Goal: Information Seeking & Learning: Learn about a topic

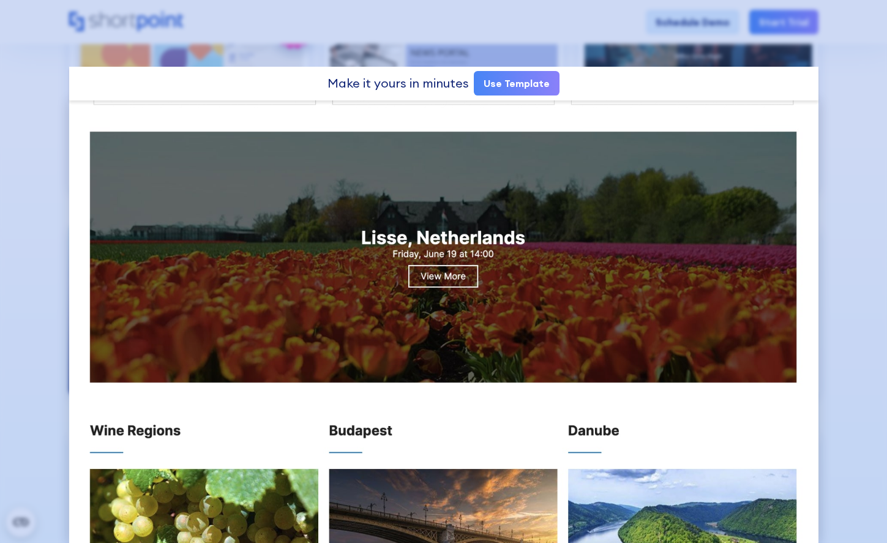
scroll to position [960, 0]
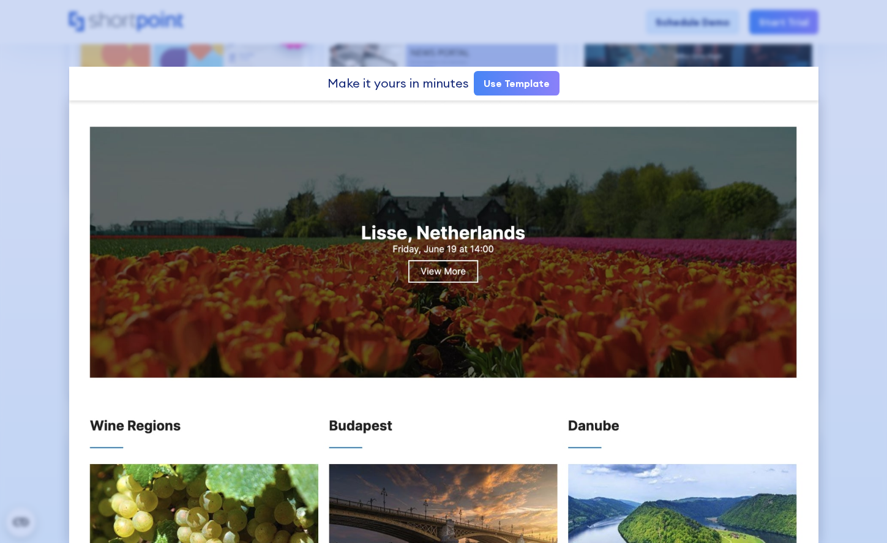
click at [53, 188] on div at bounding box center [443, 271] width 887 height 543
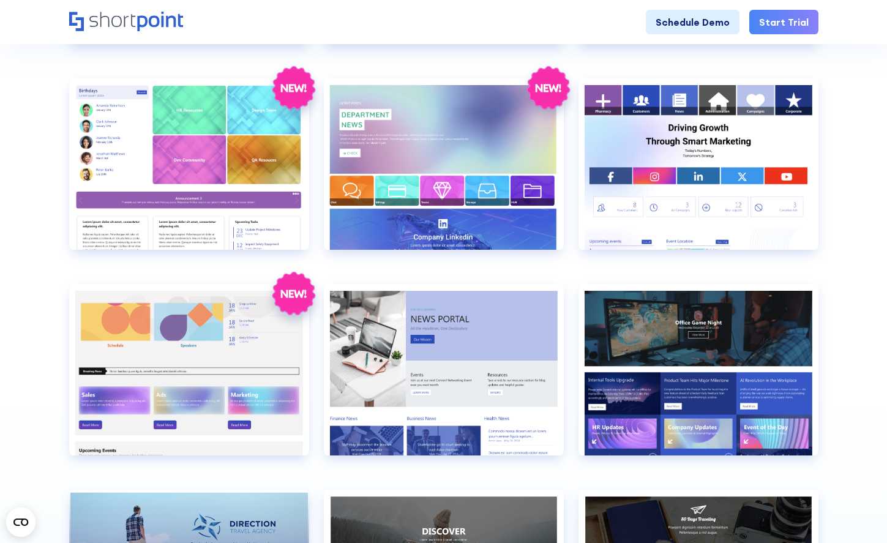
scroll to position [2169, 0]
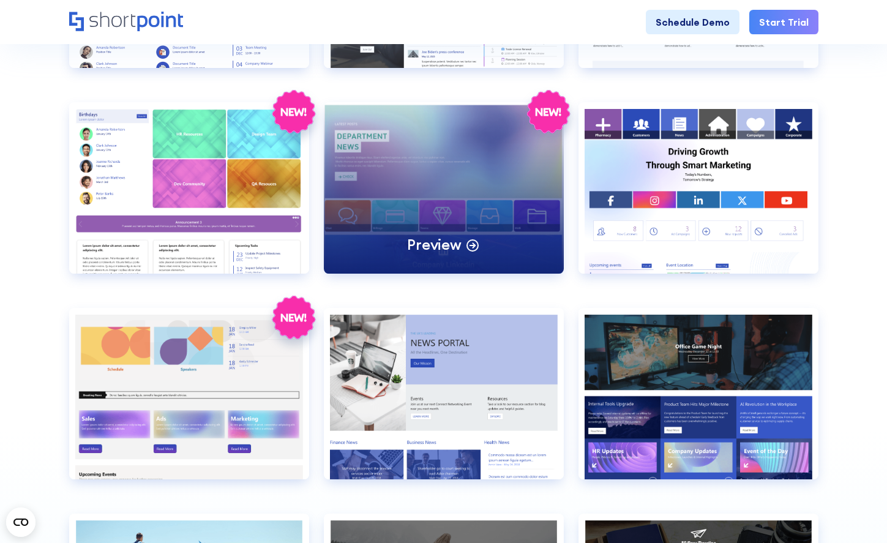
click at [469, 235] on div "Preview" at bounding box center [444, 187] width 240 height 171
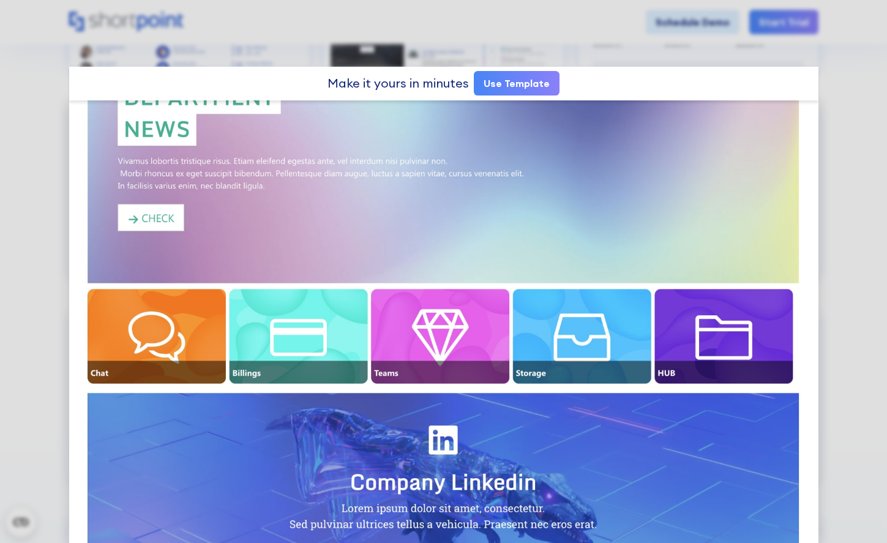
scroll to position [124, 0]
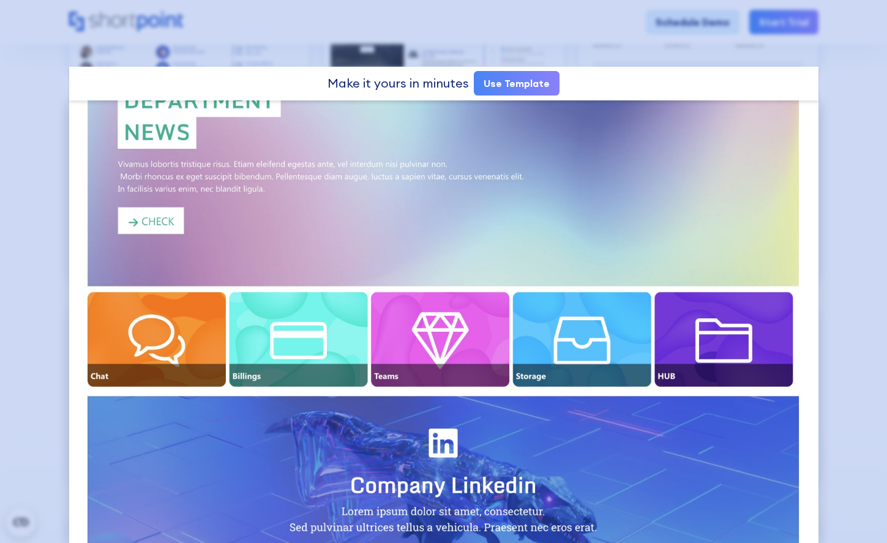
click at [30, 129] on div at bounding box center [443, 271] width 887 height 543
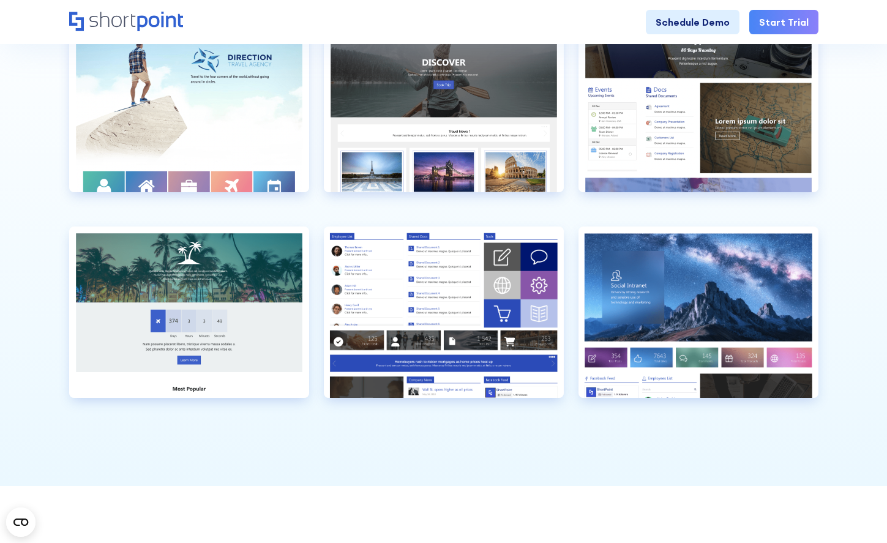
scroll to position [2663, 0]
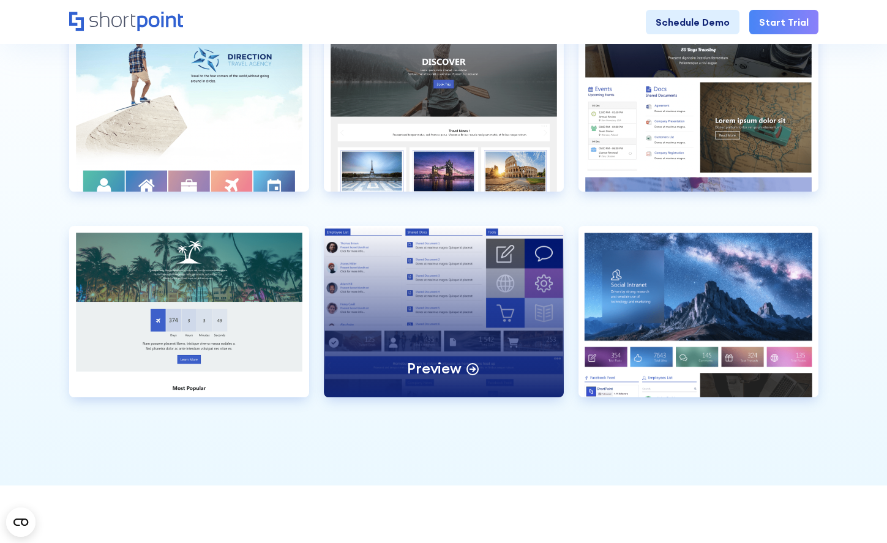
click at [484, 264] on div "Preview" at bounding box center [444, 311] width 240 height 171
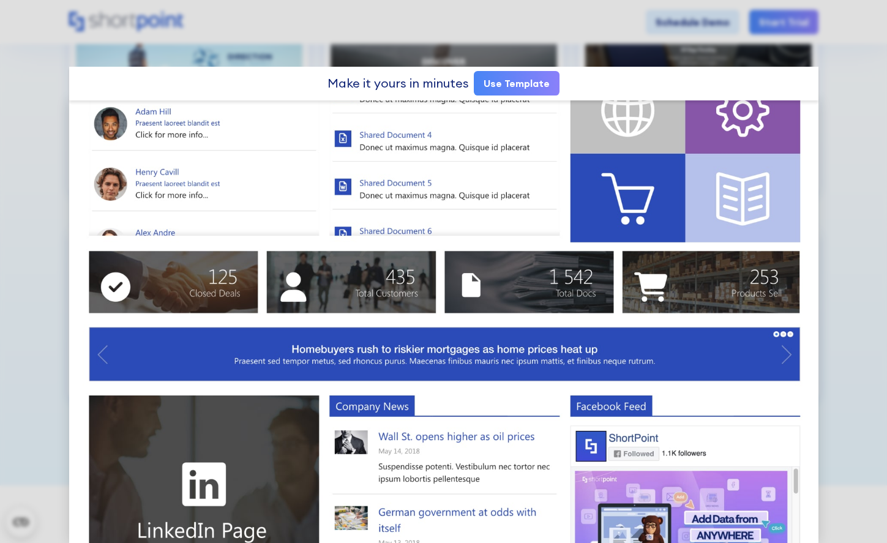
scroll to position [174, 0]
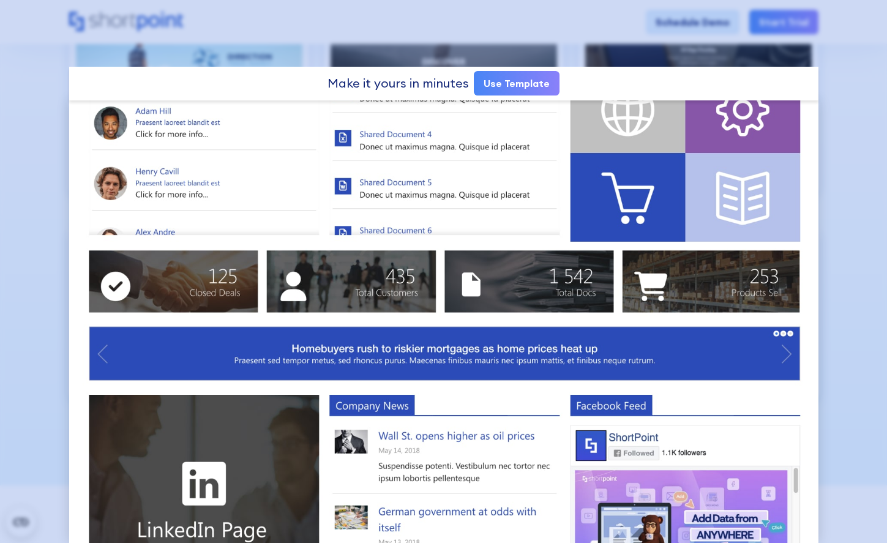
click at [32, 273] on div at bounding box center [443, 271] width 887 height 543
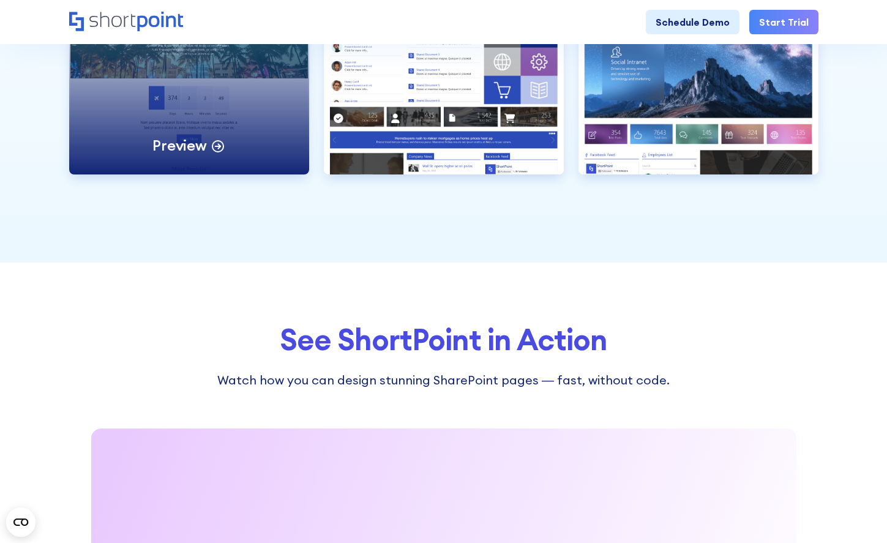
scroll to position [2888, 0]
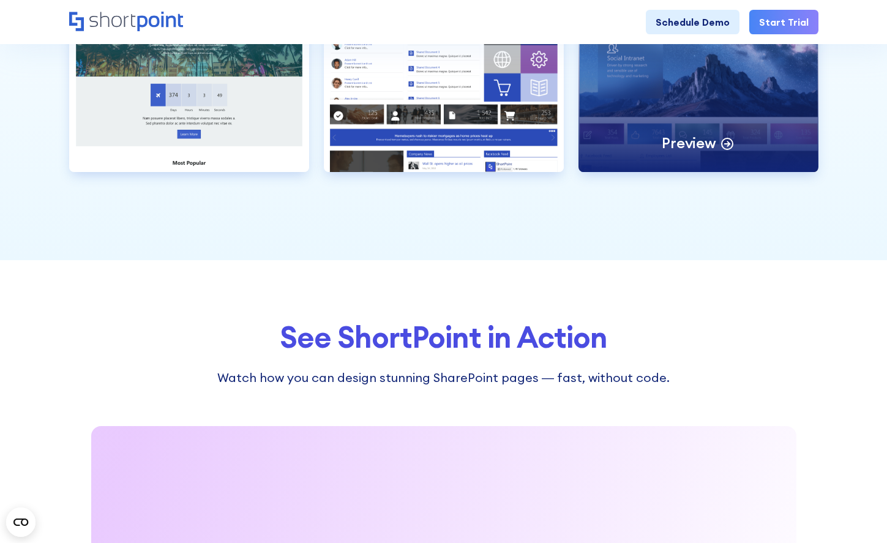
click at [614, 113] on div "Preview" at bounding box center [699, 86] width 240 height 171
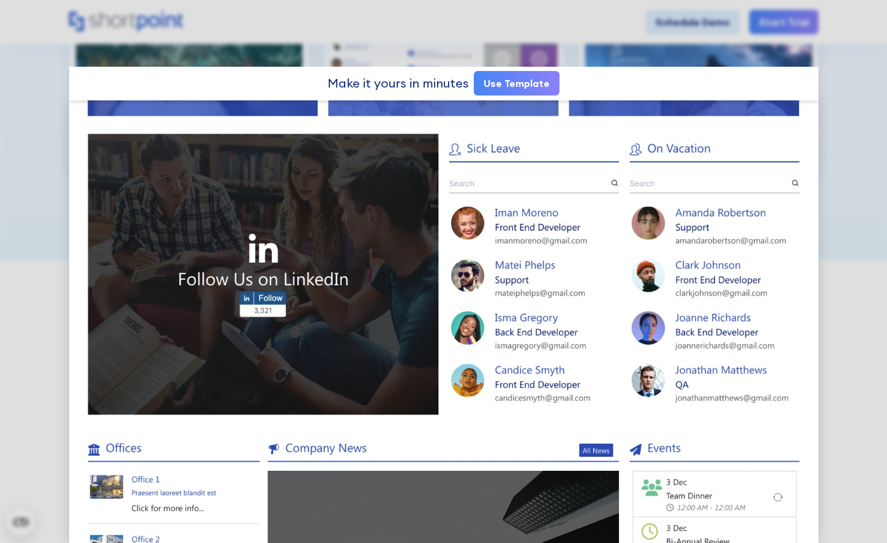
scroll to position [1091, 0]
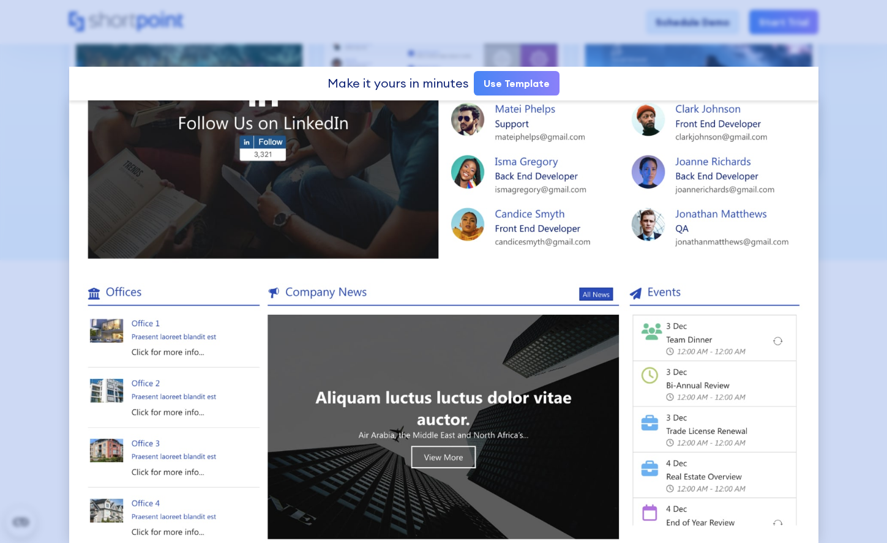
click at [51, 171] on div at bounding box center [443, 271] width 887 height 543
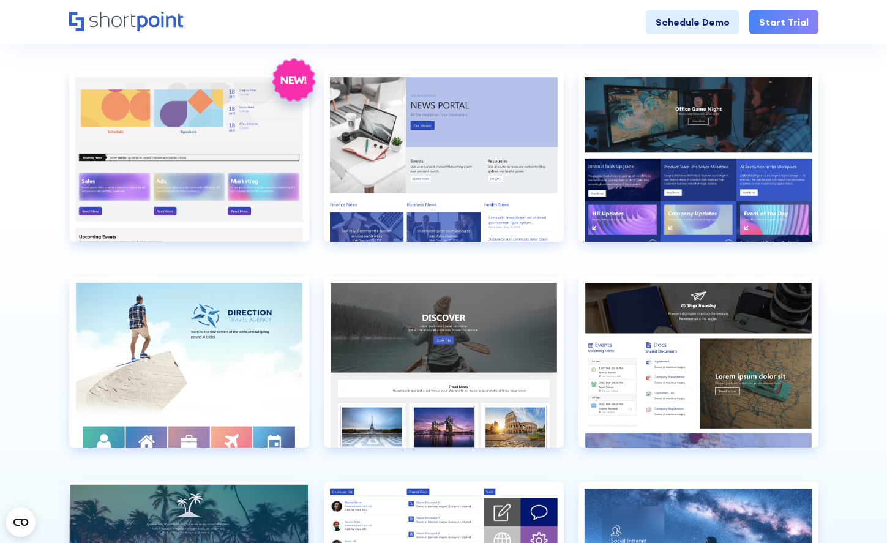
scroll to position [2405, 0]
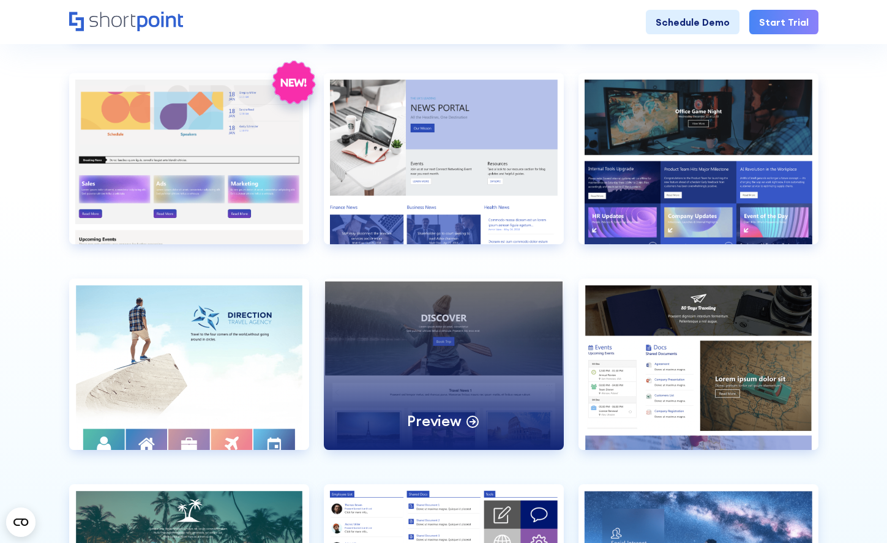
click at [447, 304] on div "Preview" at bounding box center [444, 364] width 240 height 171
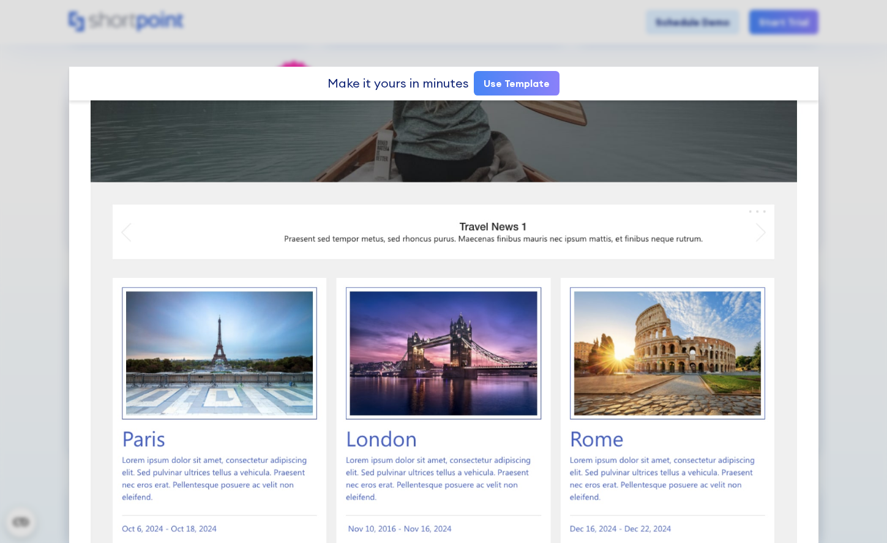
scroll to position [0, 0]
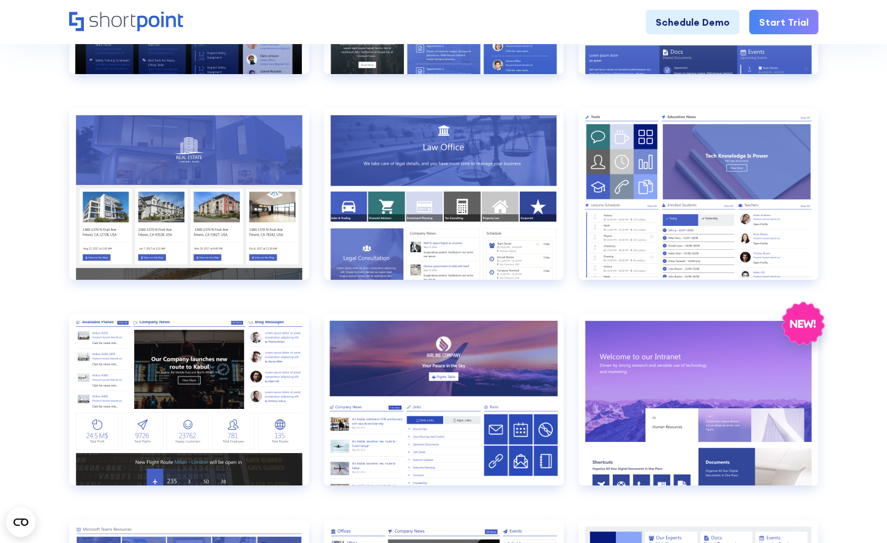
scroll to position [723, 0]
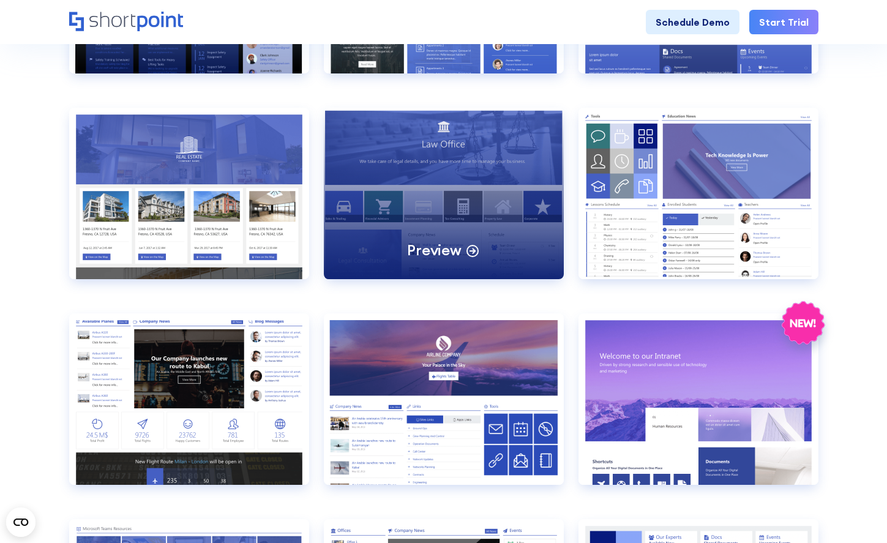
click at [390, 214] on div "Preview" at bounding box center [444, 193] width 240 height 171
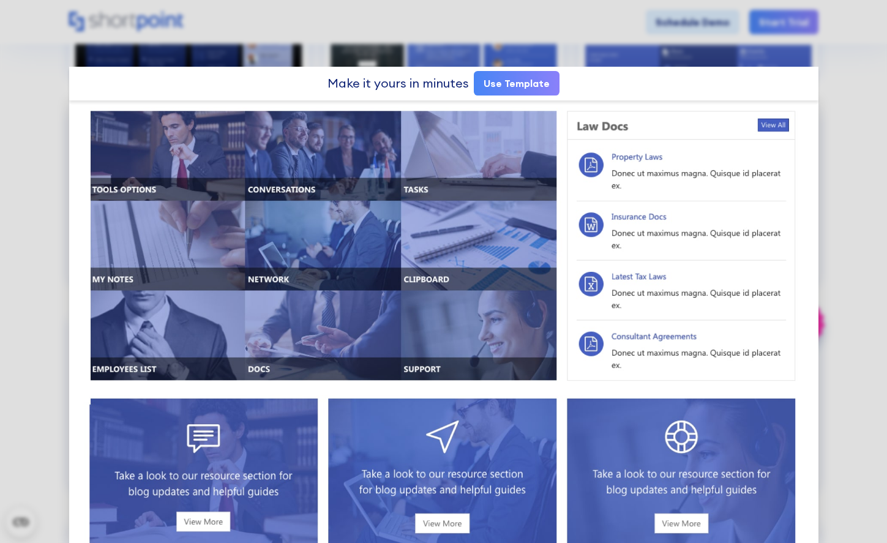
scroll to position [640, 0]
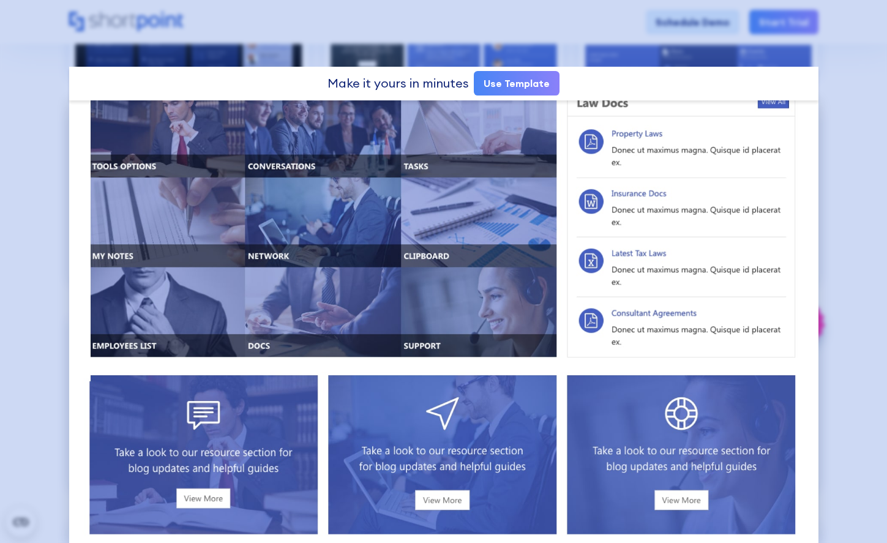
click at [54, 189] on div at bounding box center [443, 271] width 887 height 543
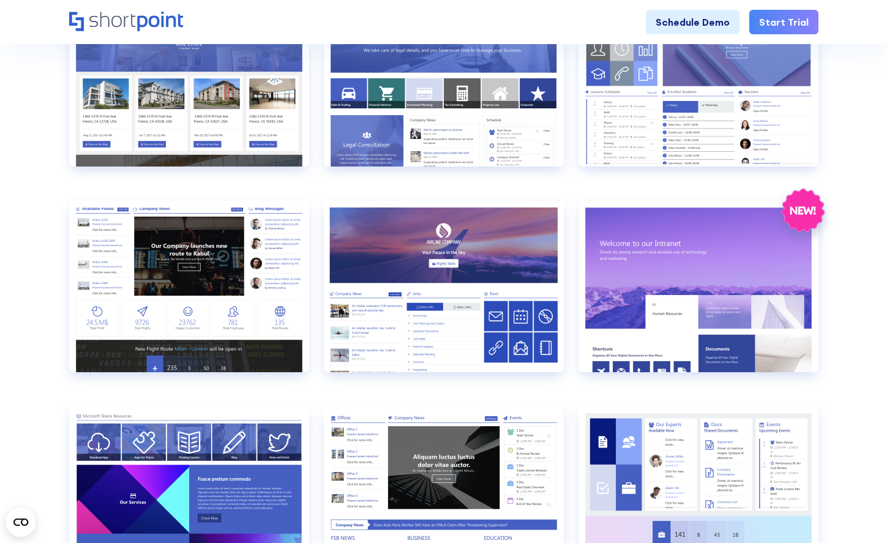
scroll to position [837, 0]
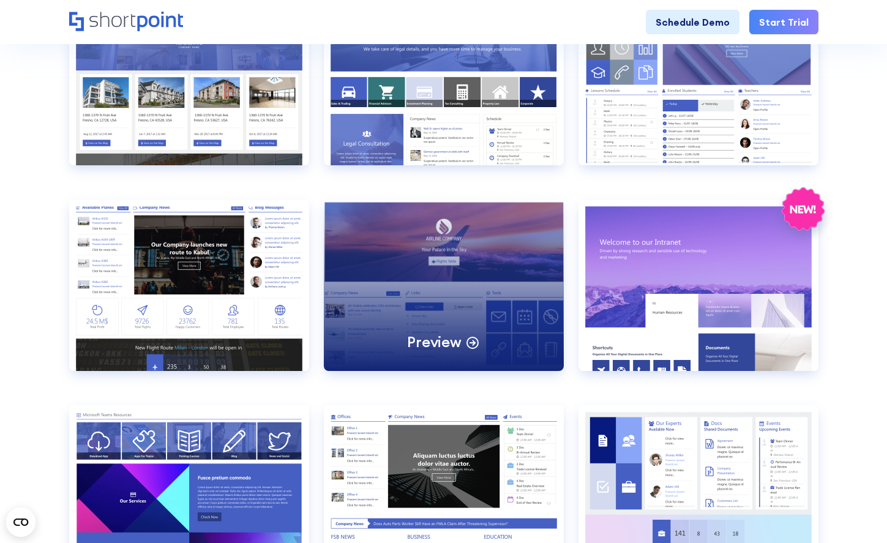
click at [430, 260] on div "Preview" at bounding box center [444, 285] width 240 height 171
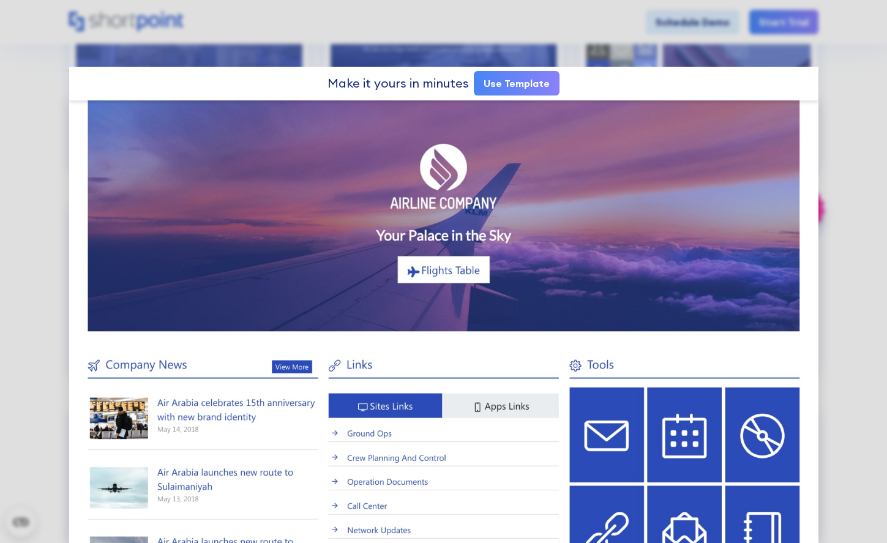
scroll to position [0, 0]
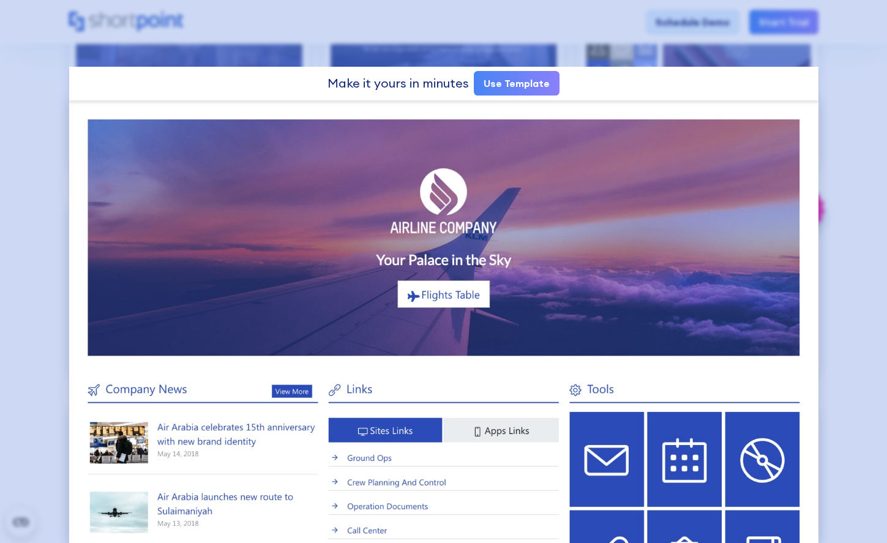
click at [37, 45] on div at bounding box center [443, 271] width 887 height 543
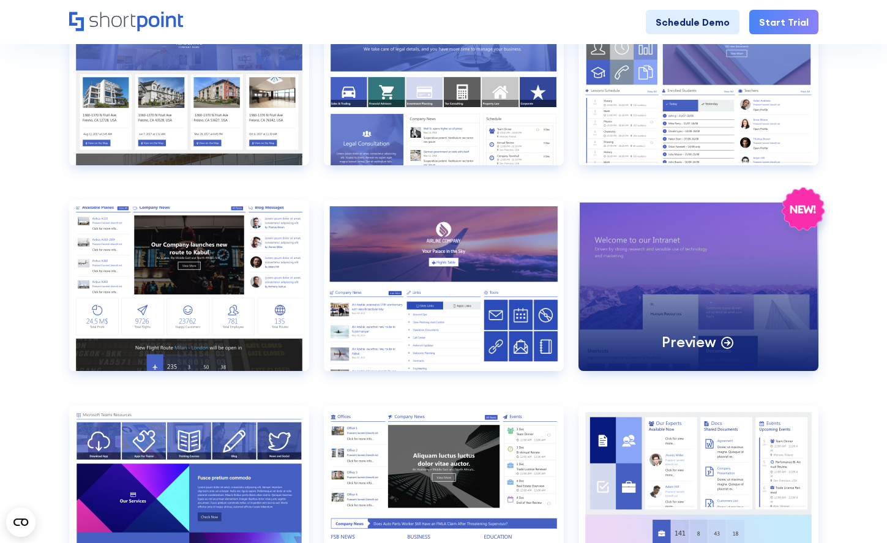
click at [669, 223] on div "Preview" at bounding box center [699, 285] width 240 height 171
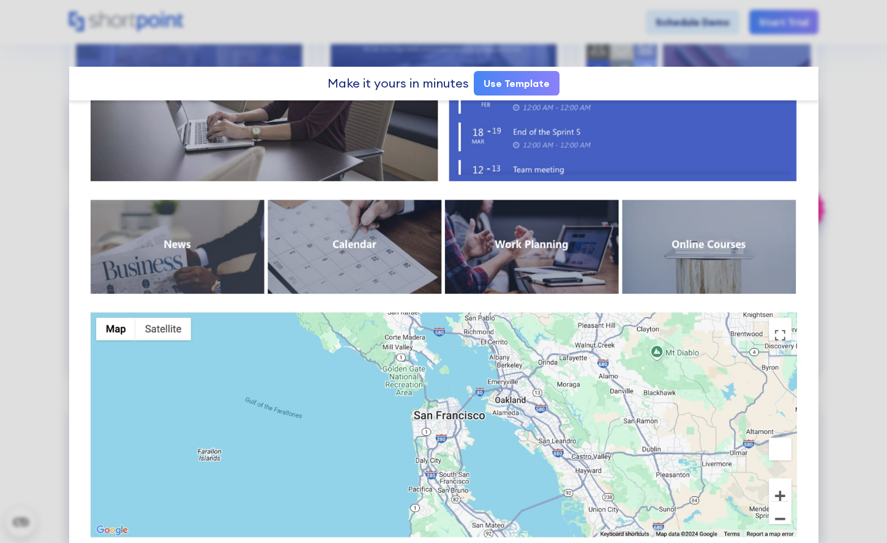
scroll to position [1012, 0]
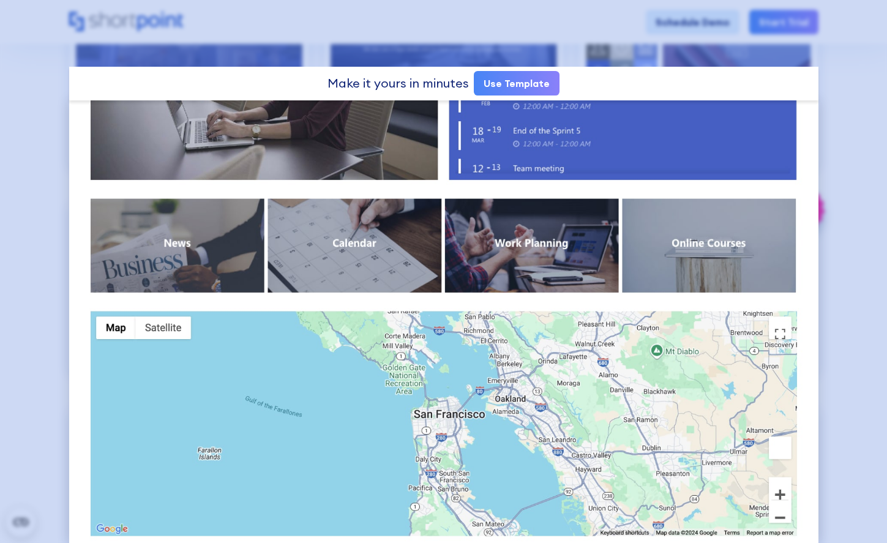
click at [39, 182] on div at bounding box center [443, 271] width 887 height 543
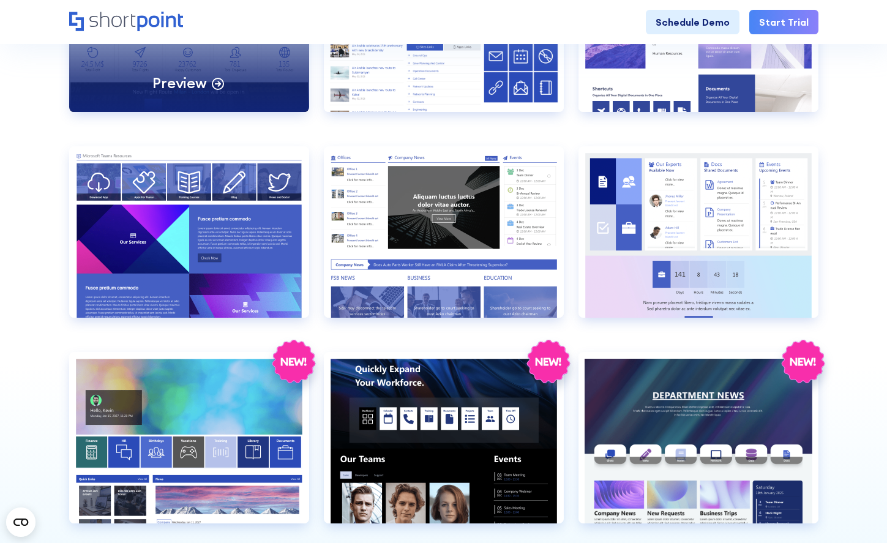
scroll to position [1098, 0]
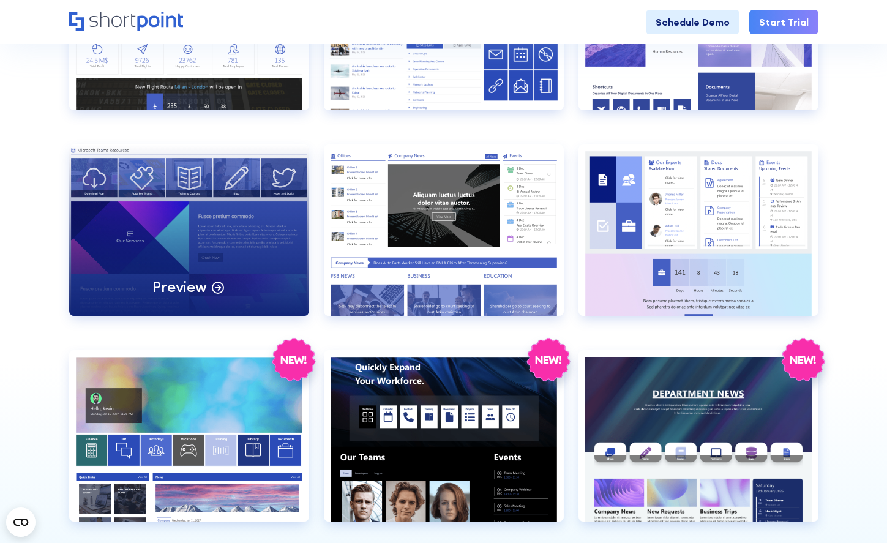
click at [239, 248] on div "Preview" at bounding box center [189, 230] width 240 height 171
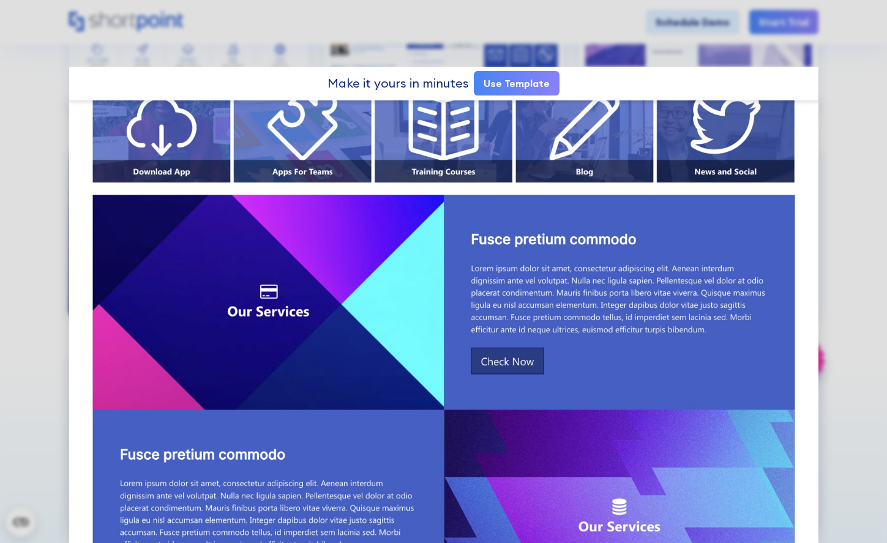
scroll to position [0, 0]
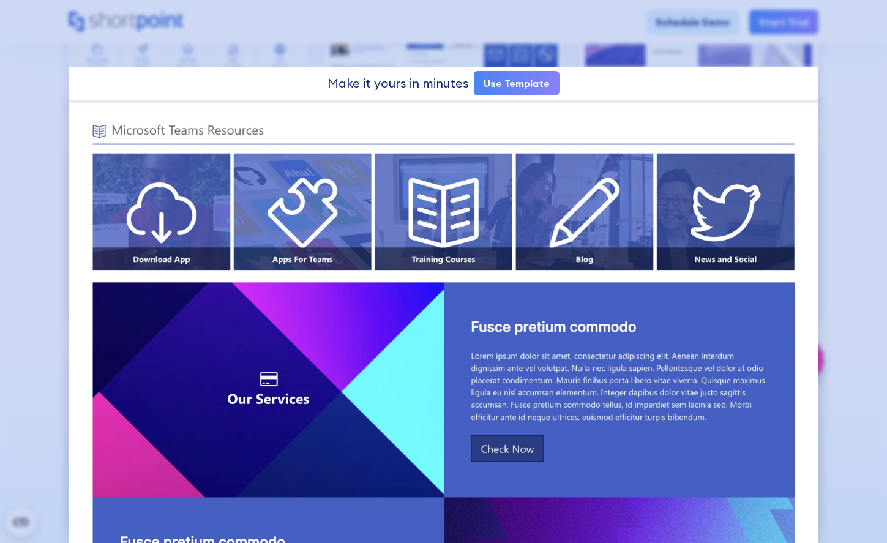
click at [38, 193] on div at bounding box center [443, 271] width 887 height 543
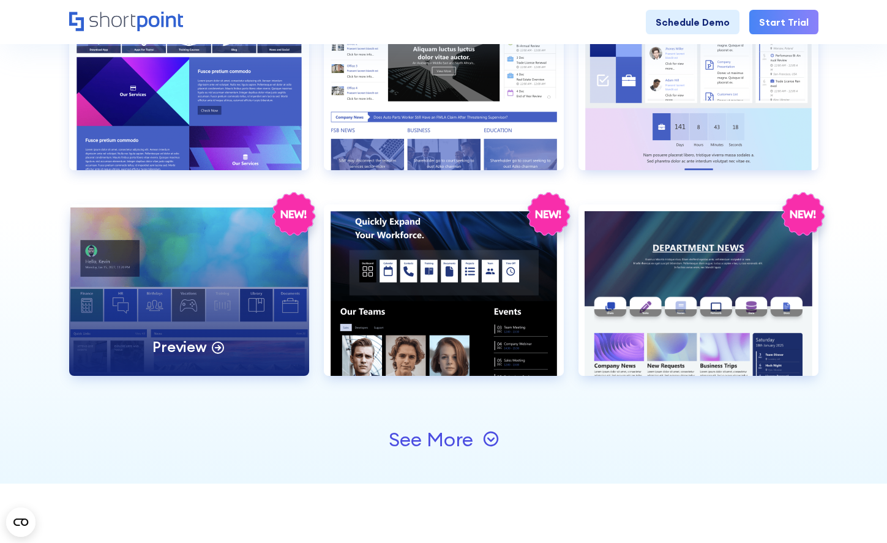
scroll to position [1246, 0]
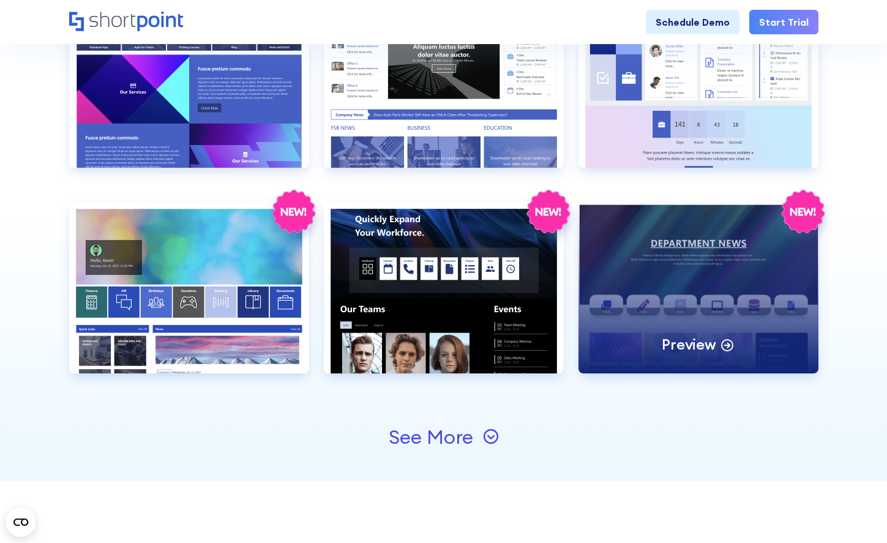
click at [728, 298] on div "Preview" at bounding box center [699, 287] width 240 height 171
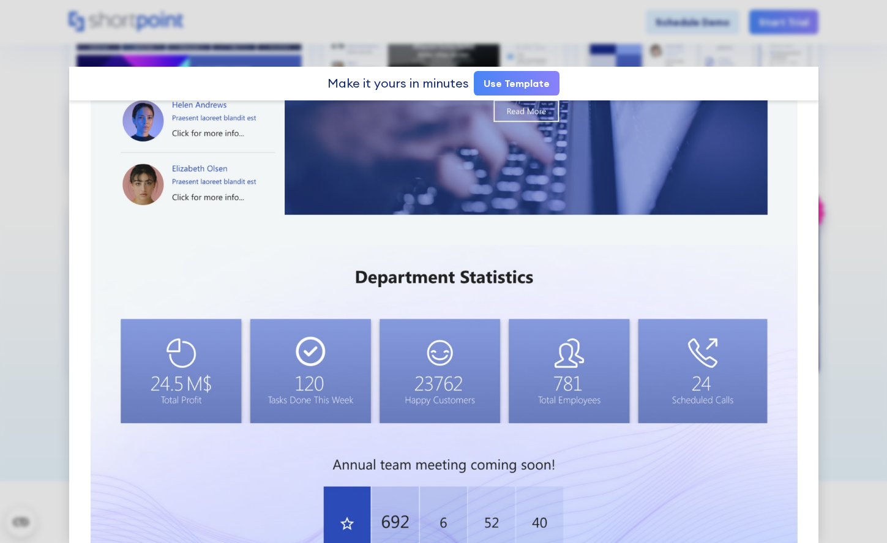
scroll to position [988, 0]
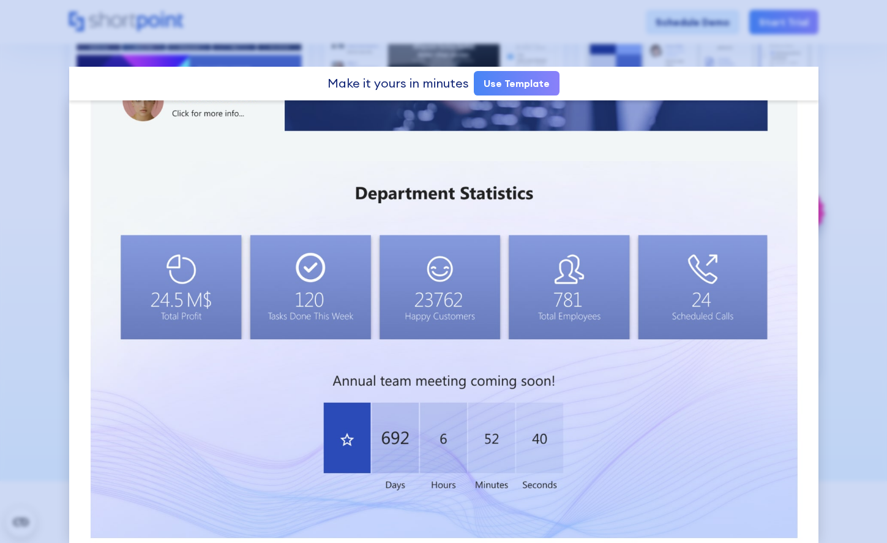
click at [42, 174] on div at bounding box center [443, 271] width 887 height 543
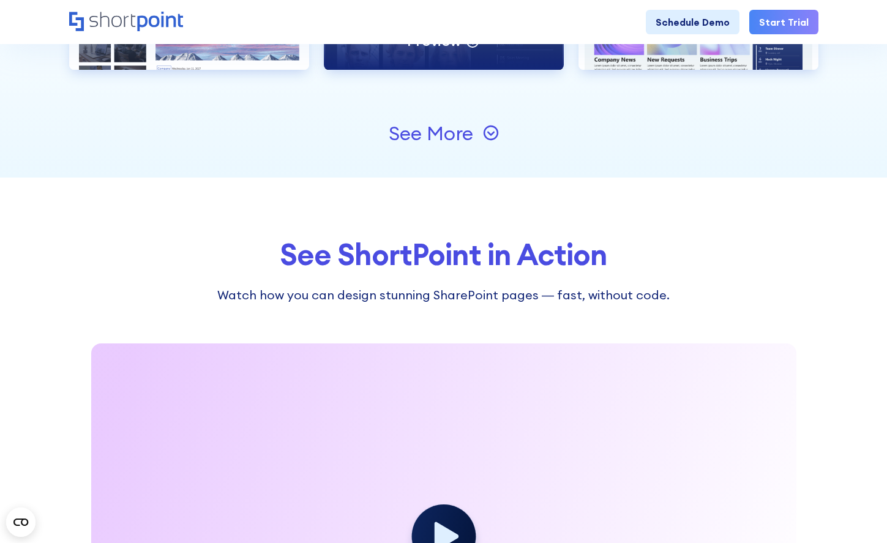
scroll to position [1582, 0]
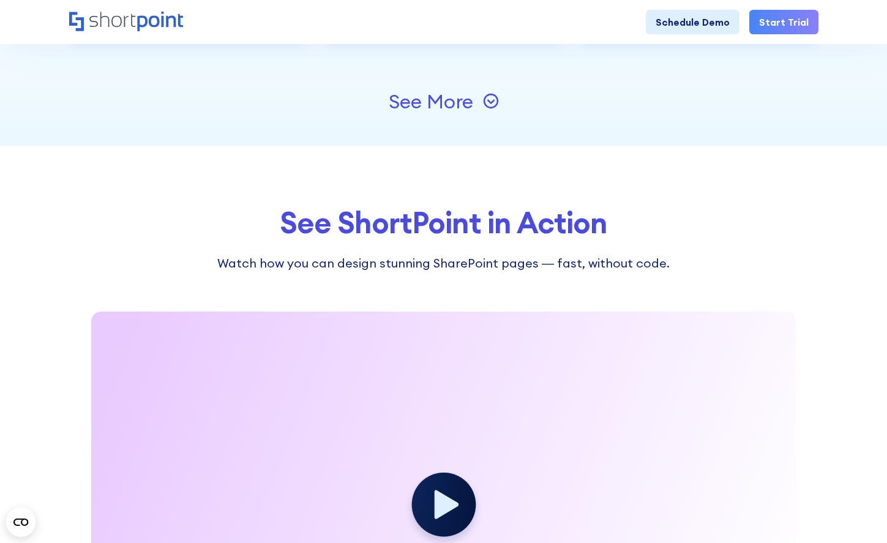
click at [411, 97] on div "See More" at bounding box center [431, 102] width 85 height 20
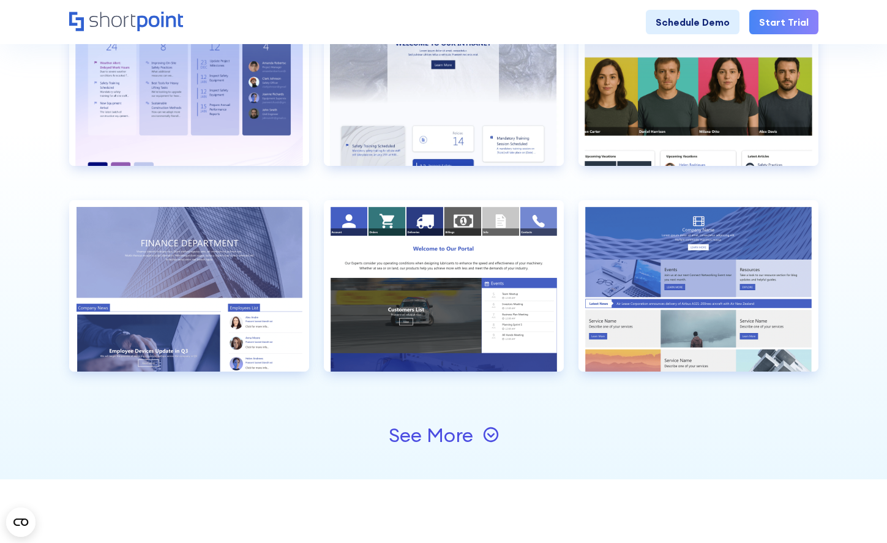
scroll to position [1660, 0]
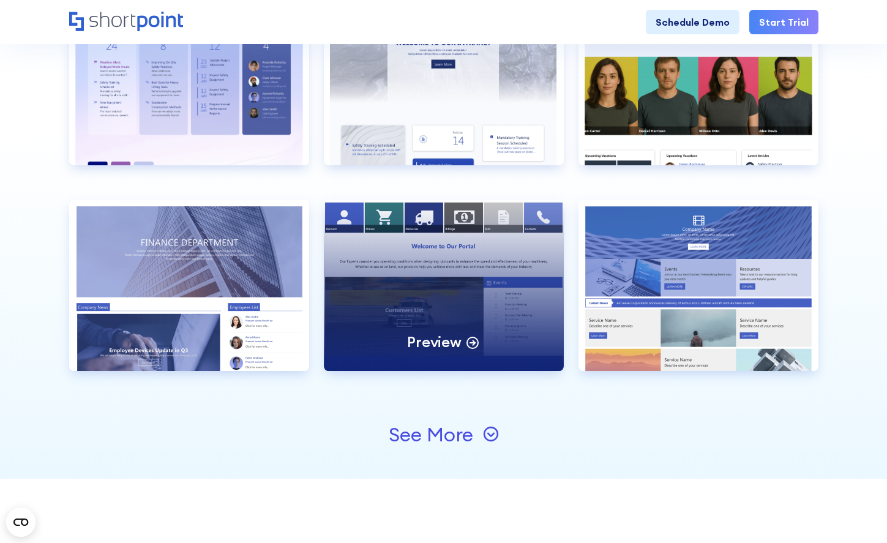
click at [421, 238] on div "Preview" at bounding box center [444, 285] width 240 height 171
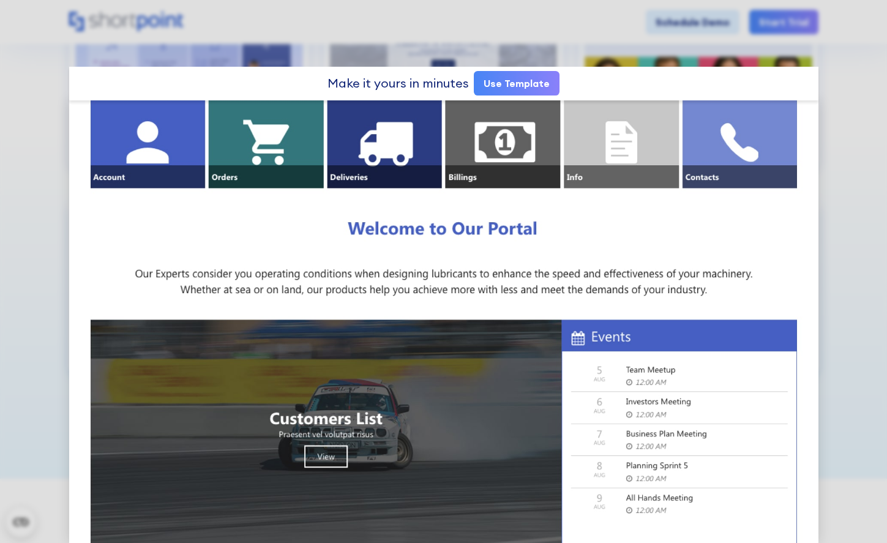
scroll to position [0, 0]
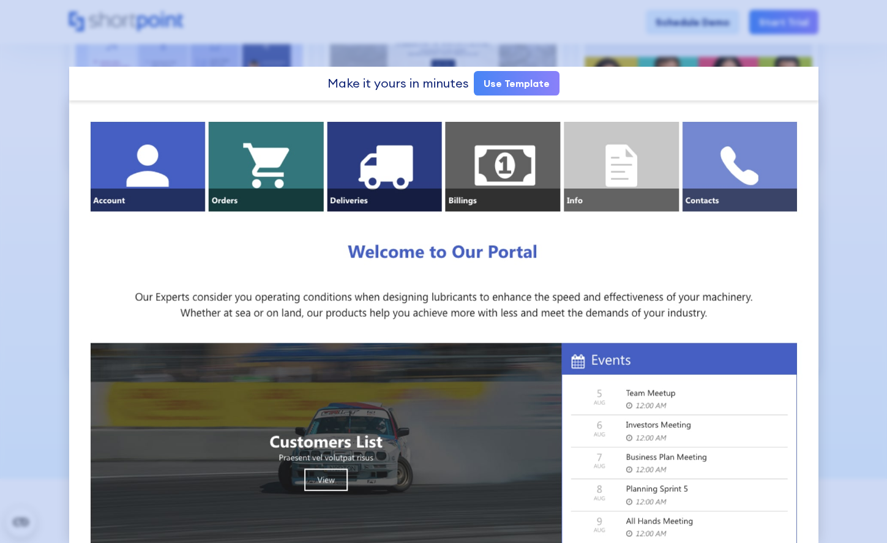
click at [45, 207] on div at bounding box center [443, 271] width 887 height 543
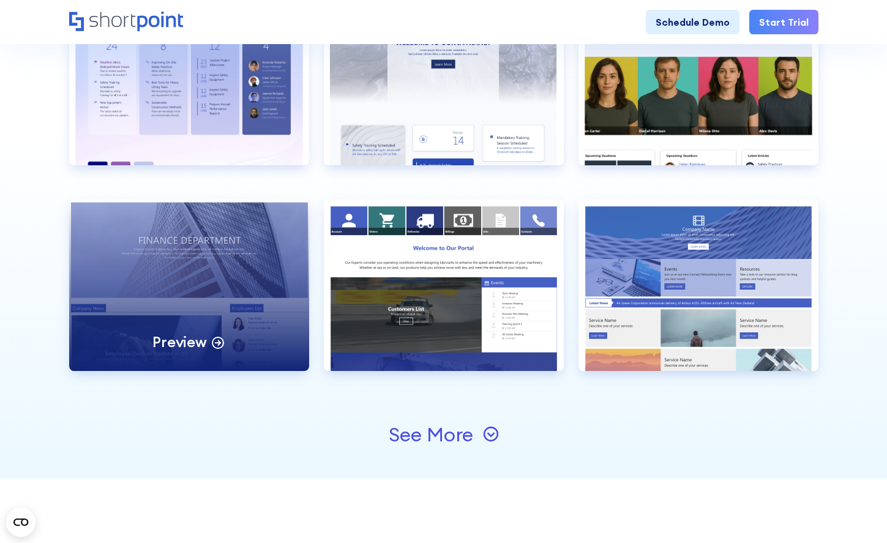
click at [166, 226] on div "Preview" at bounding box center [189, 285] width 240 height 171
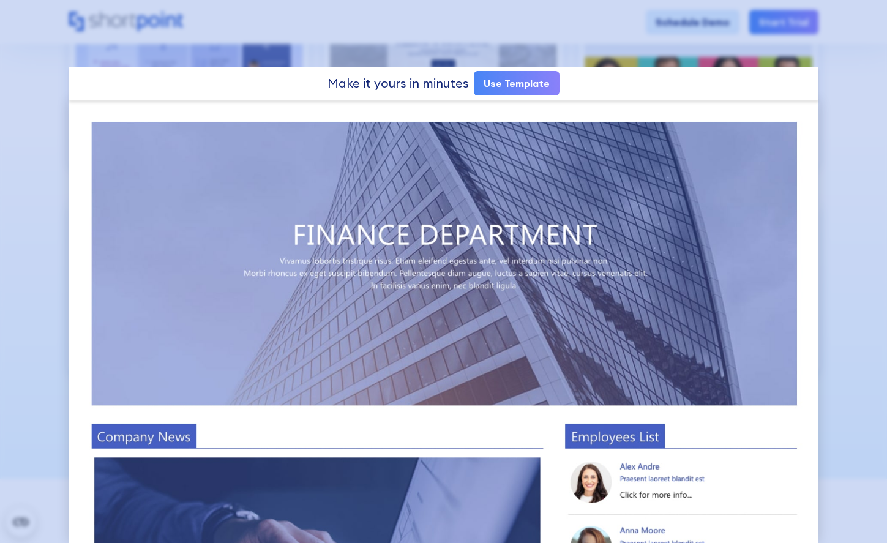
click at [53, 194] on div at bounding box center [443, 271] width 887 height 543
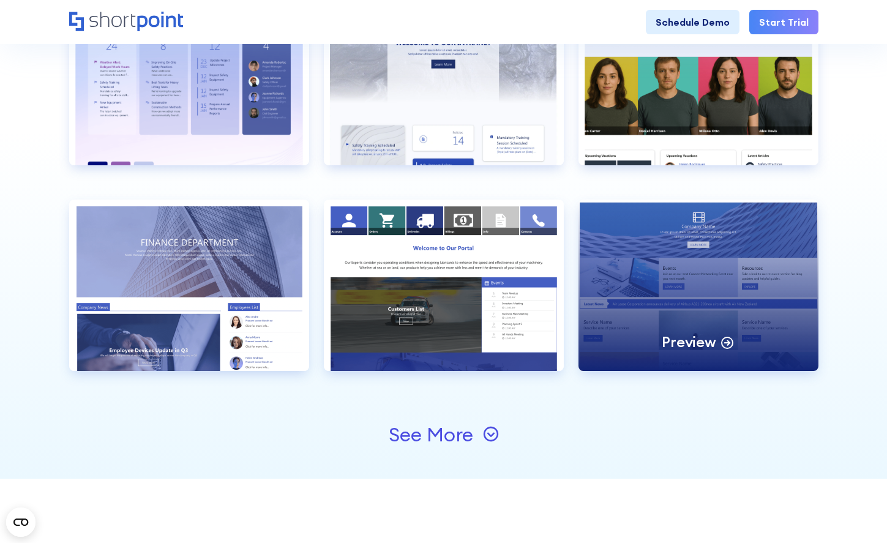
click at [745, 242] on div "Preview" at bounding box center [699, 285] width 240 height 171
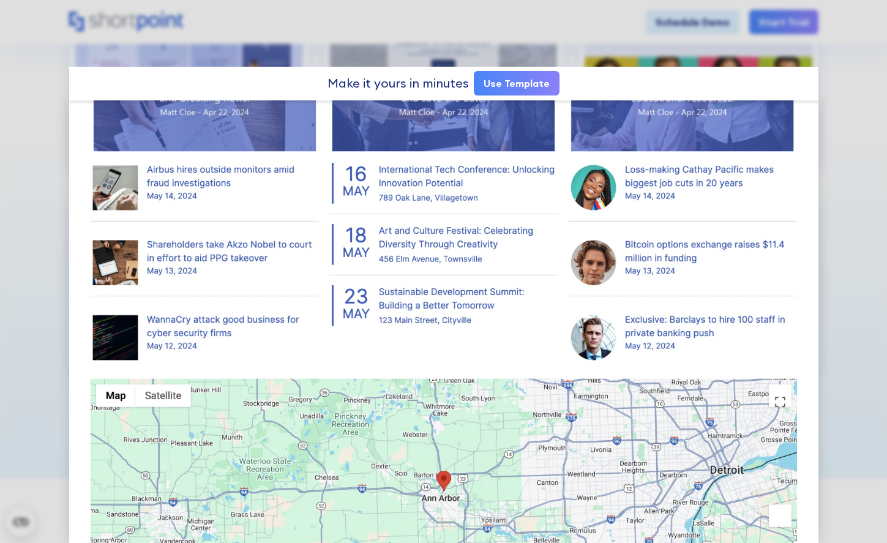
scroll to position [971, 0]
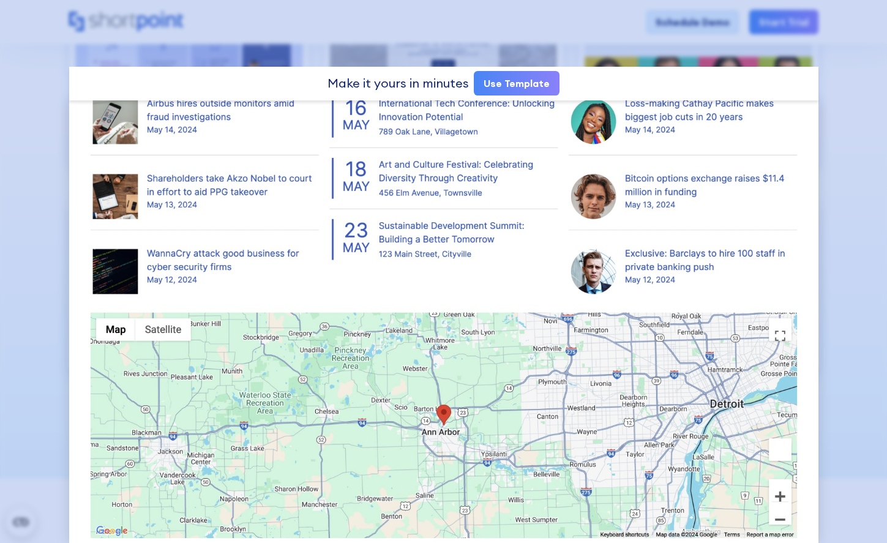
click at [27, 205] on div at bounding box center [443, 271] width 887 height 543
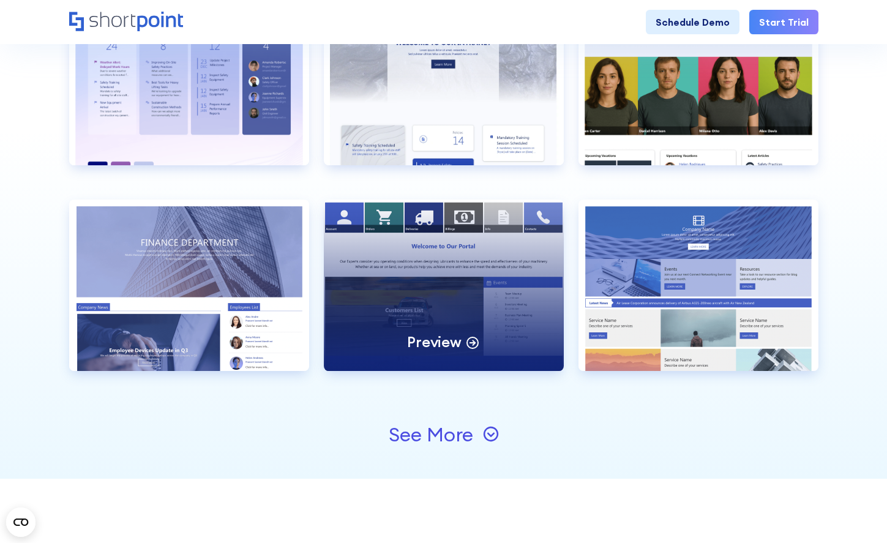
click at [437, 251] on div "Preview" at bounding box center [444, 285] width 240 height 171
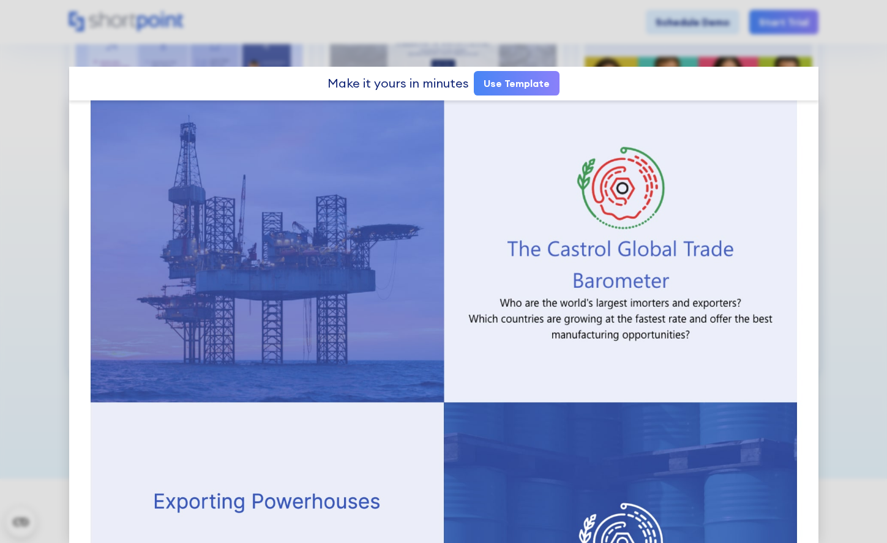
scroll to position [804, 0]
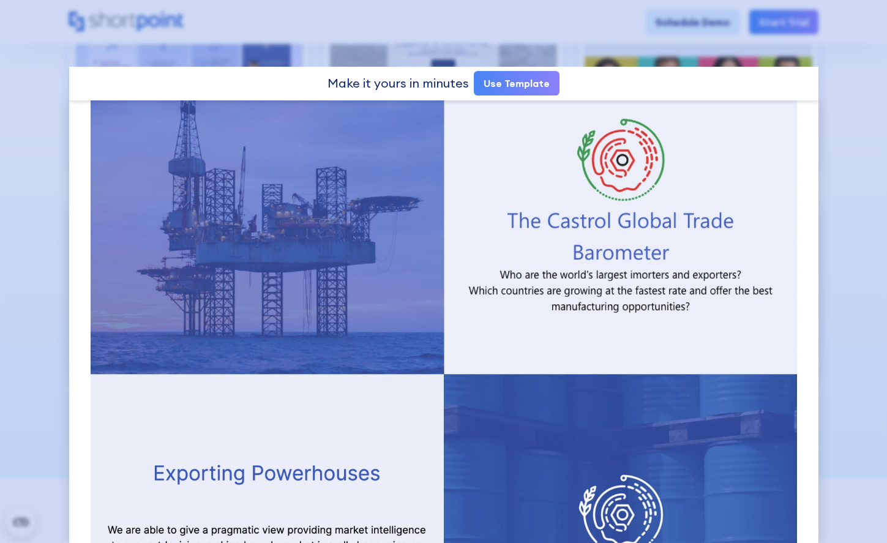
click at [34, 232] on div at bounding box center [443, 271] width 887 height 543
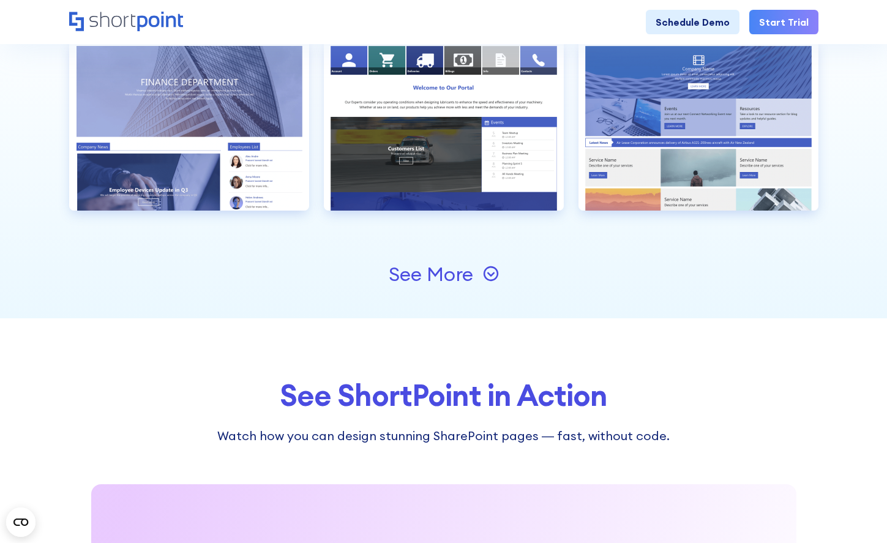
scroll to position [1830, 0]
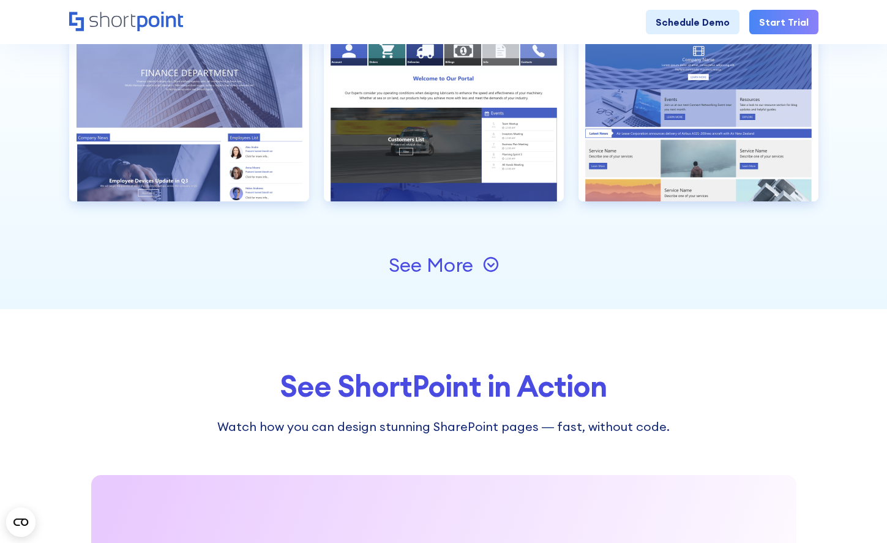
click at [417, 263] on div "See More" at bounding box center [431, 265] width 85 height 20
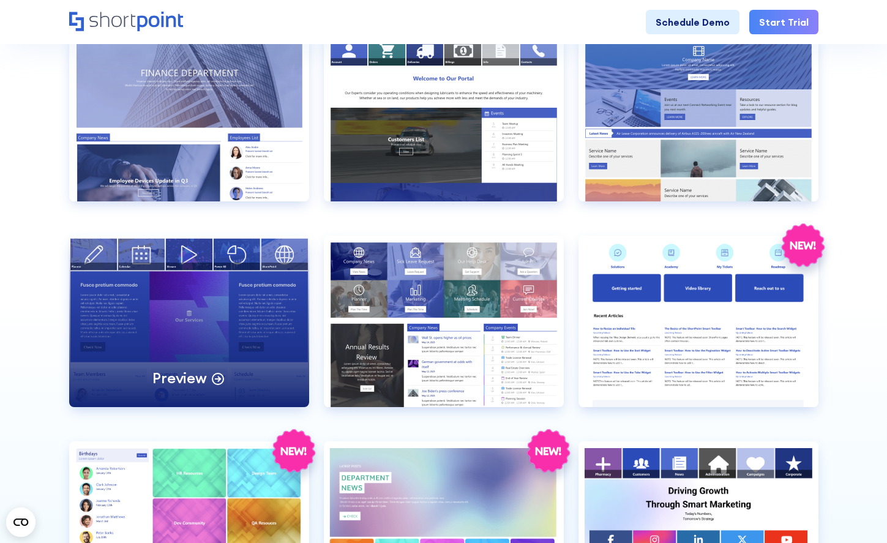
click at [146, 308] on div "Preview" at bounding box center [189, 321] width 240 height 171
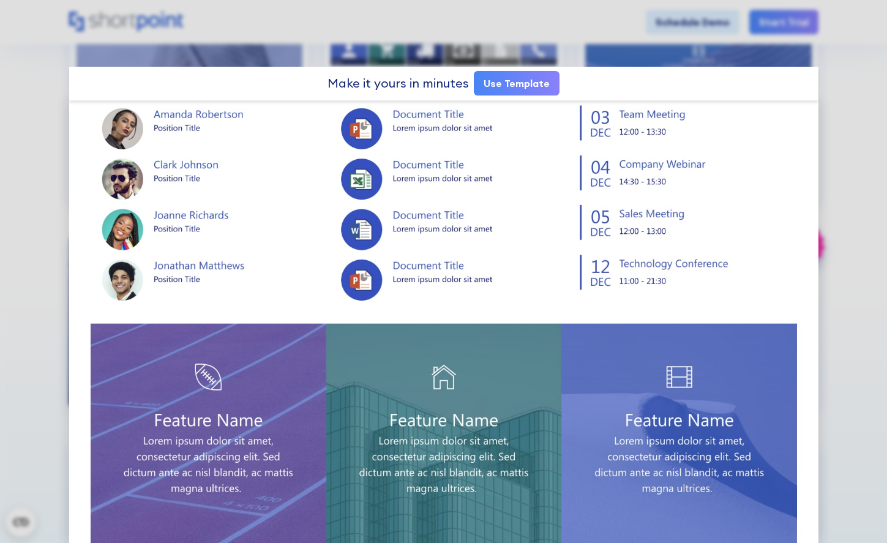
scroll to position [502, 0]
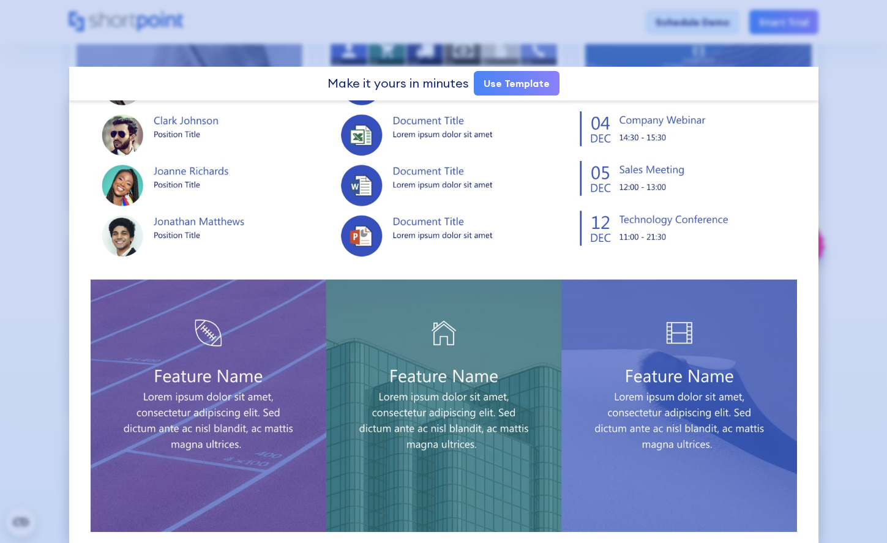
click at [40, 320] on div at bounding box center [443, 271] width 887 height 543
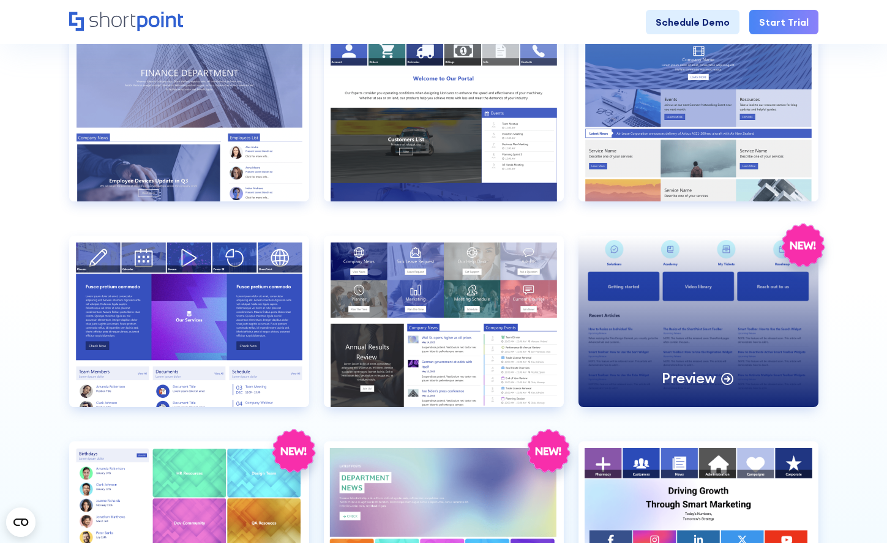
click at [691, 337] on div "Preview" at bounding box center [699, 321] width 240 height 171
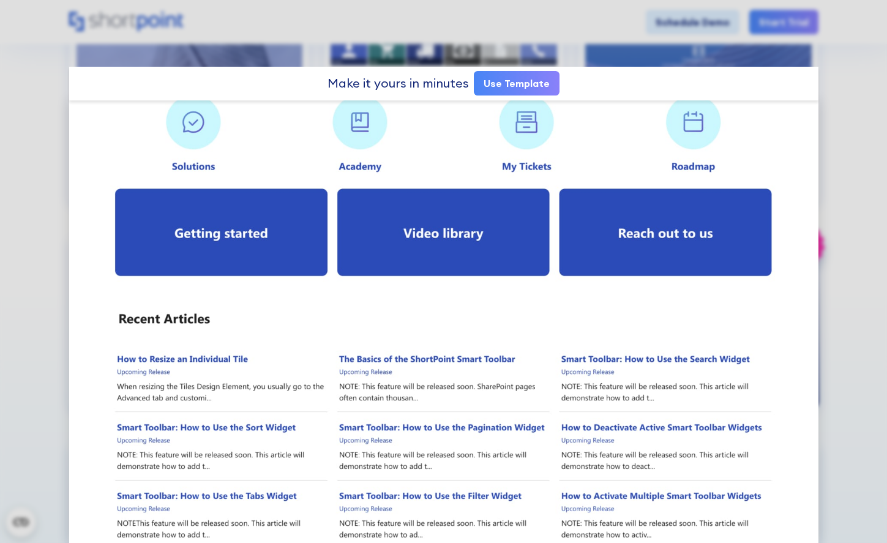
scroll to position [0, 0]
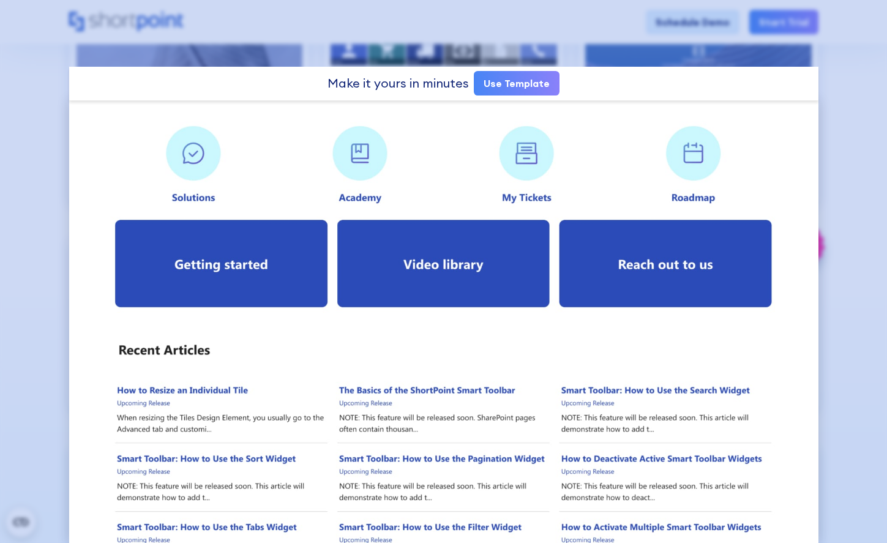
click at [40, 242] on div at bounding box center [443, 271] width 887 height 543
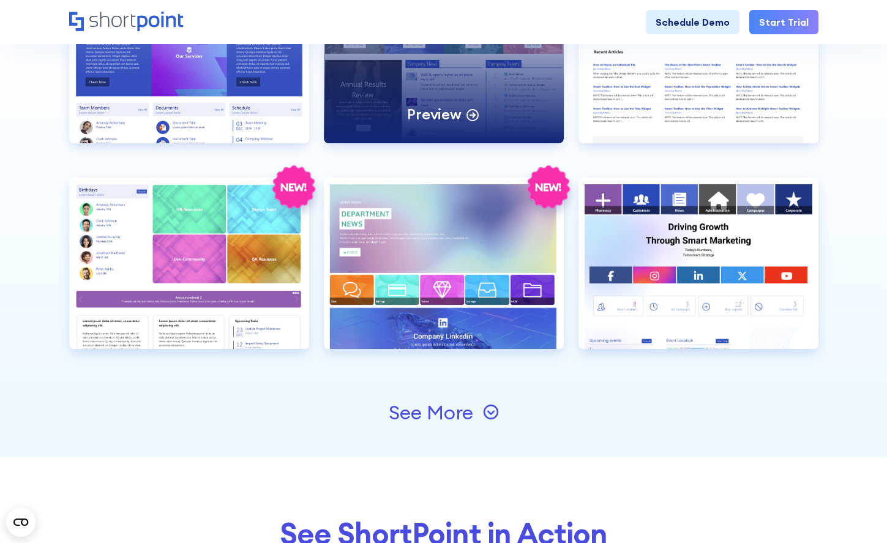
scroll to position [2095, 0]
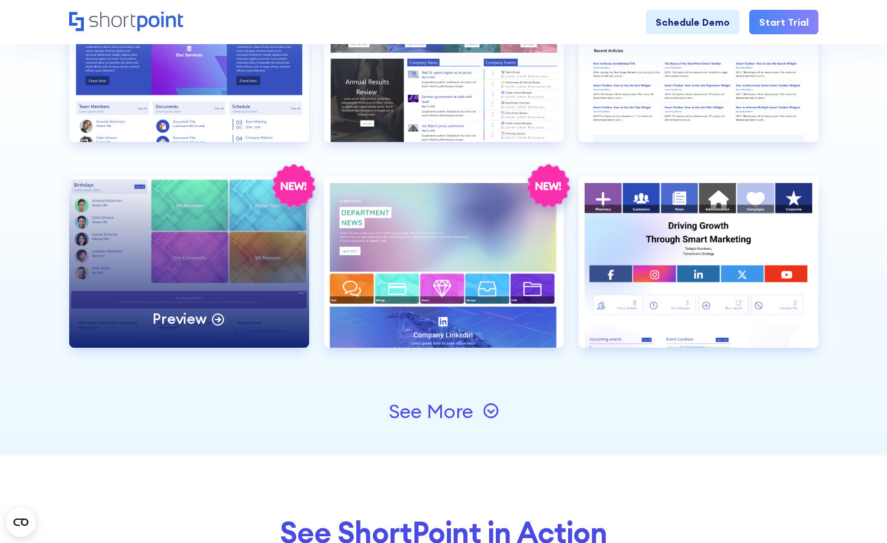
click at [219, 251] on div "Preview" at bounding box center [189, 261] width 240 height 171
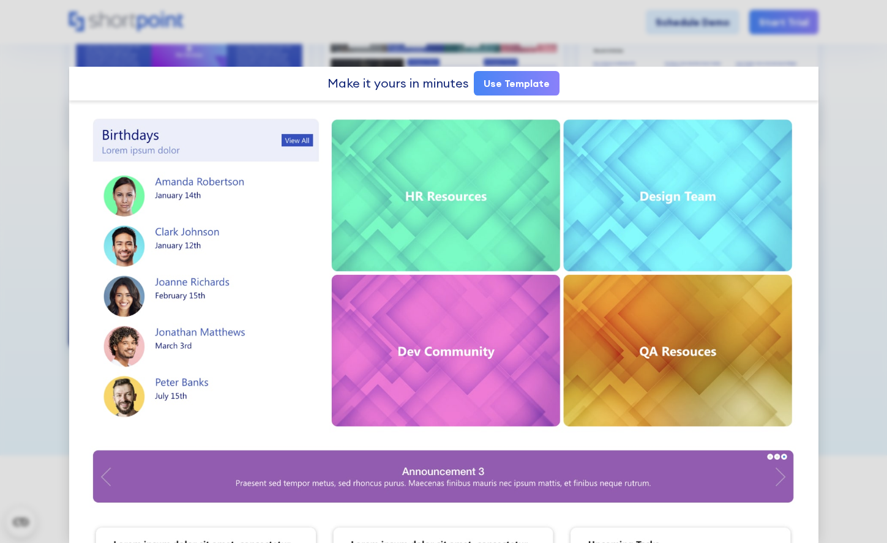
scroll to position [0, 0]
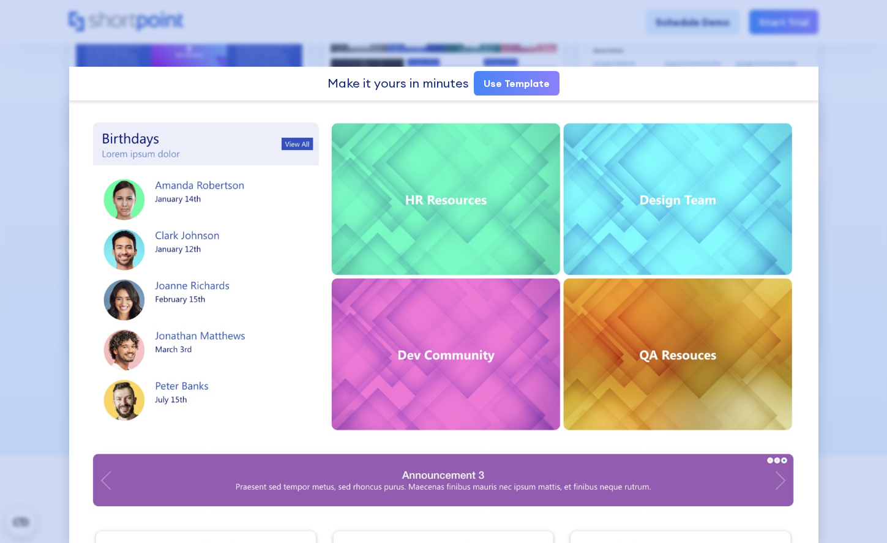
click at [31, 195] on div at bounding box center [443, 271] width 887 height 543
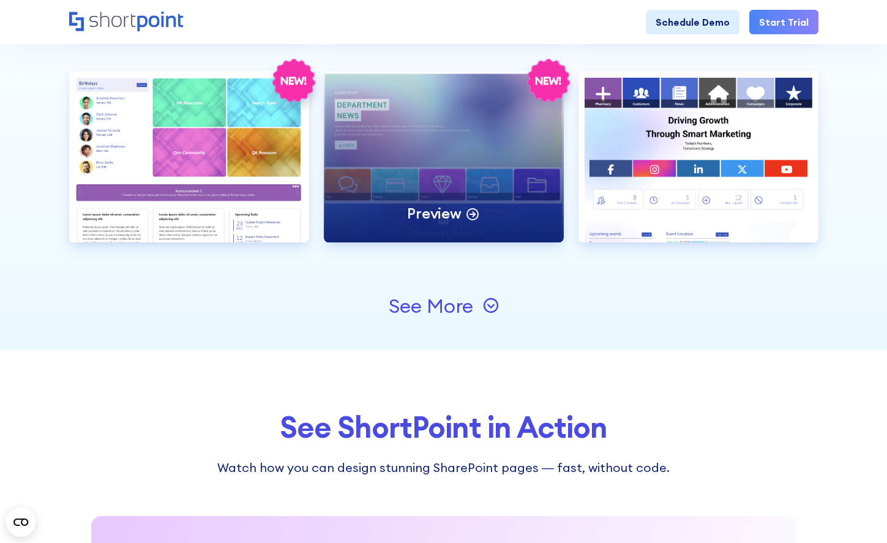
scroll to position [2258, 0]
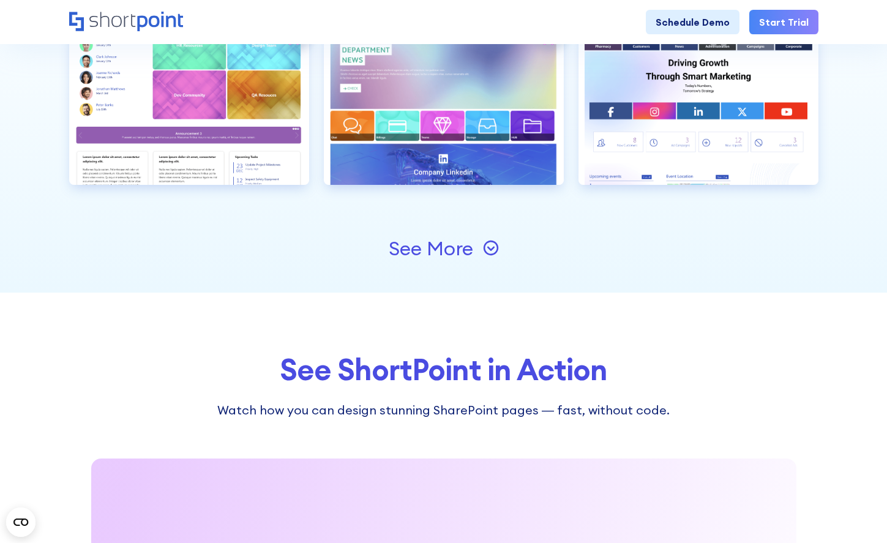
click at [425, 240] on div "See More" at bounding box center [431, 249] width 85 height 20
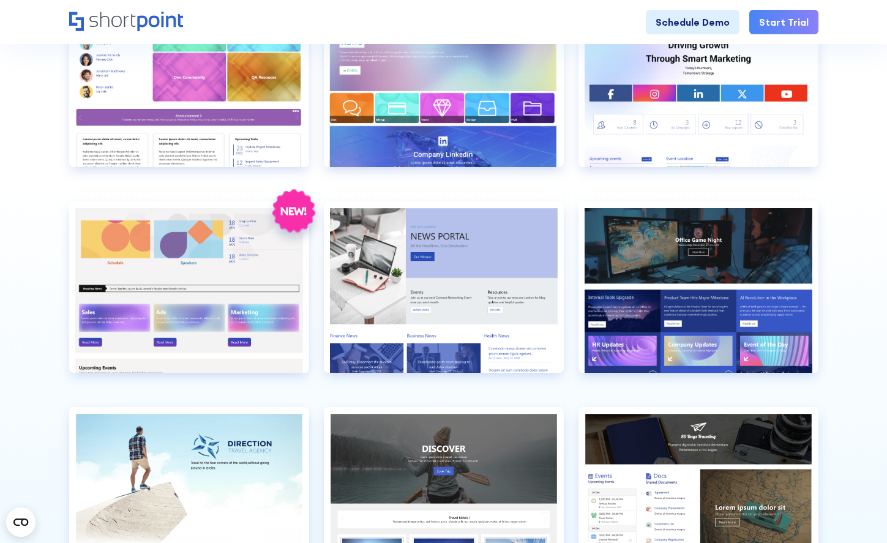
scroll to position [2278, 0]
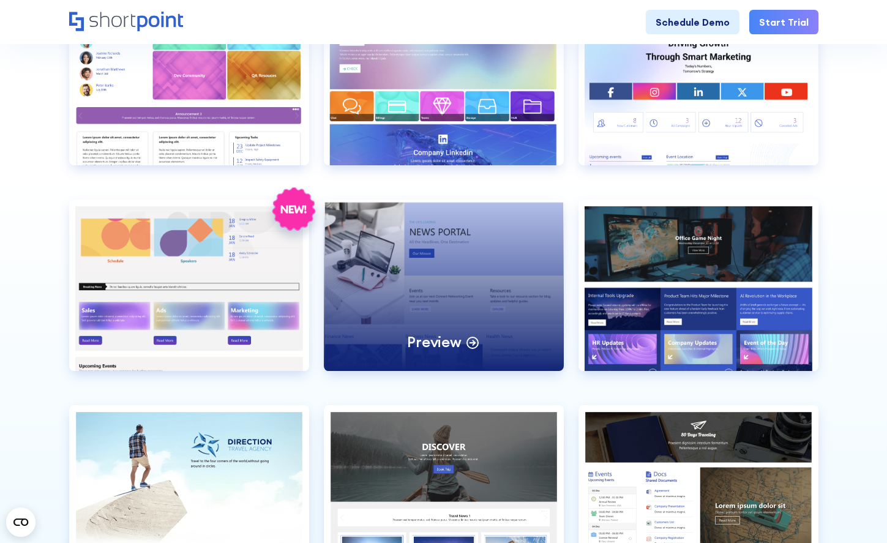
click at [435, 260] on div "Preview" at bounding box center [444, 285] width 240 height 171
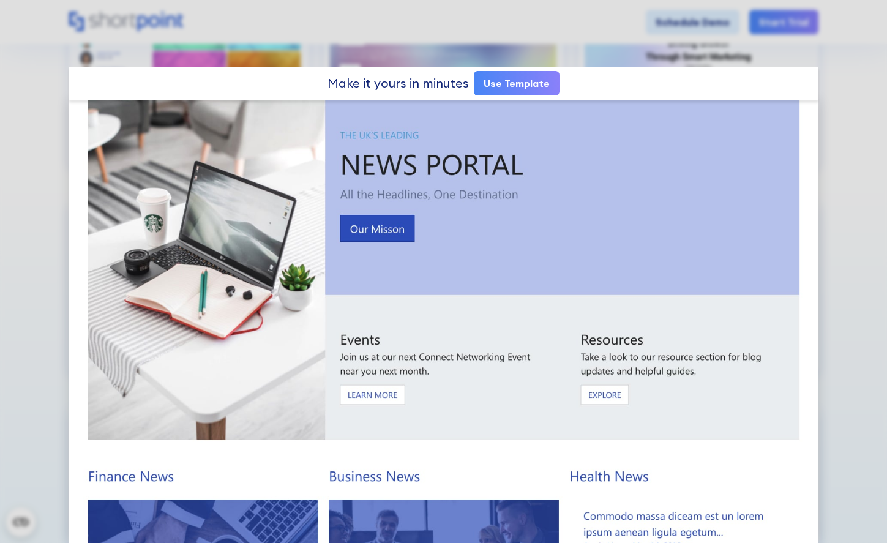
scroll to position [0, 0]
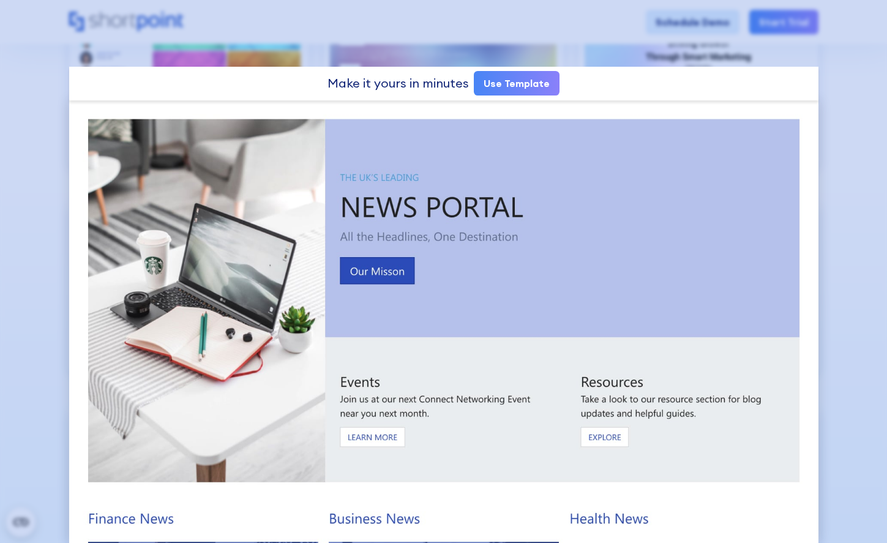
click at [47, 217] on div at bounding box center [443, 271] width 887 height 543
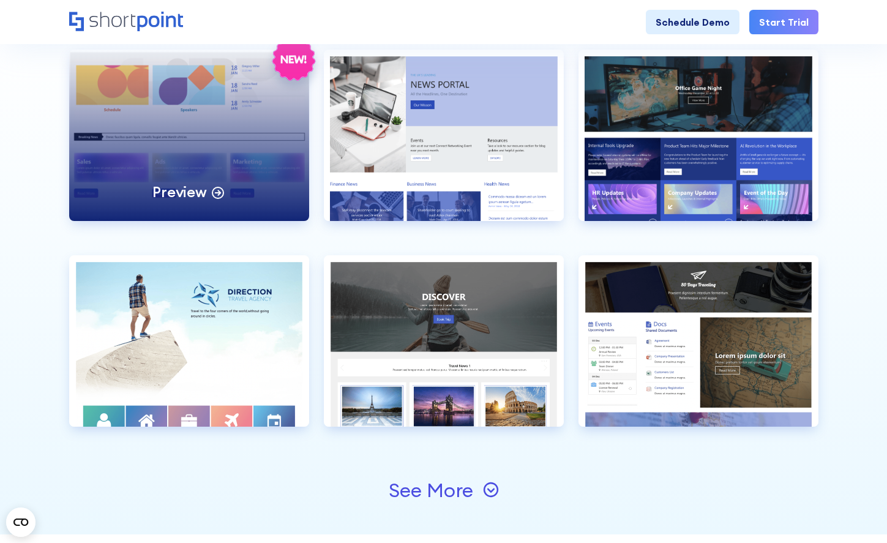
scroll to position [2431, 0]
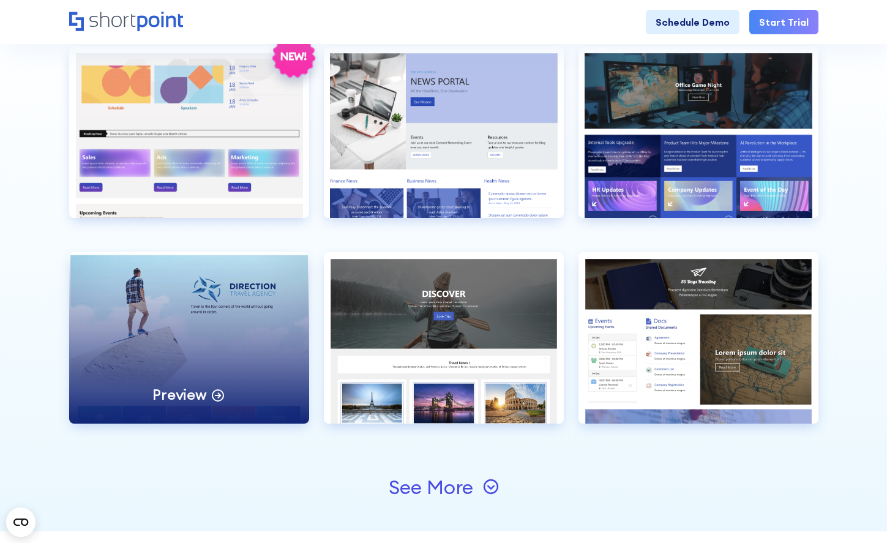
click at [228, 333] on div "Preview" at bounding box center [189, 337] width 240 height 171
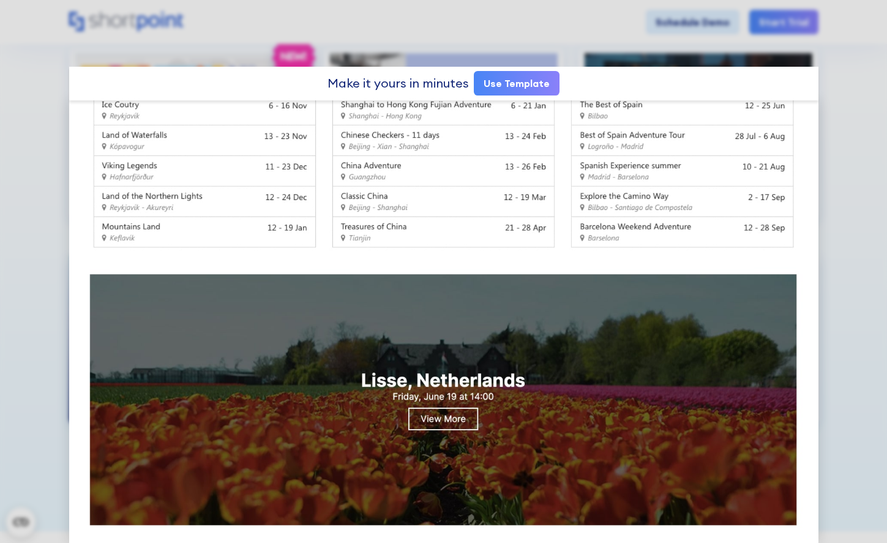
scroll to position [853, 0]
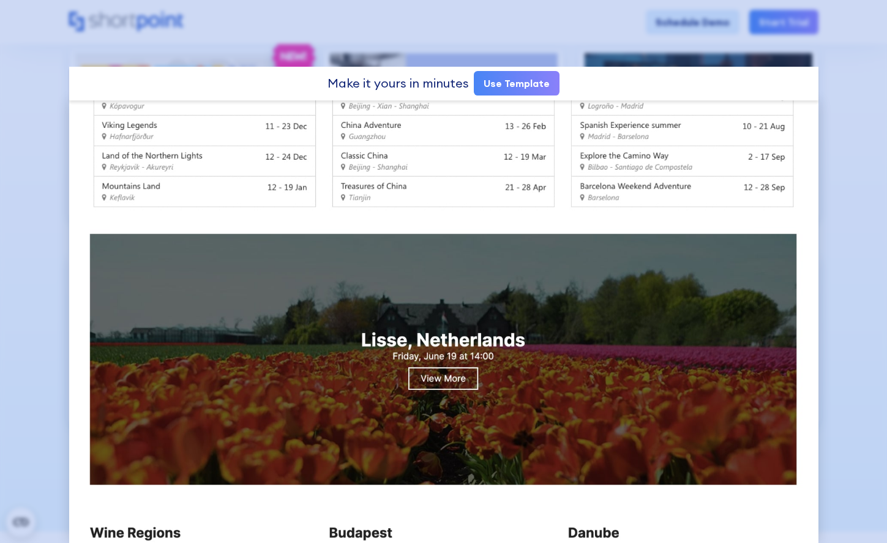
click at [37, 300] on div at bounding box center [443, 271] width 887 height 543
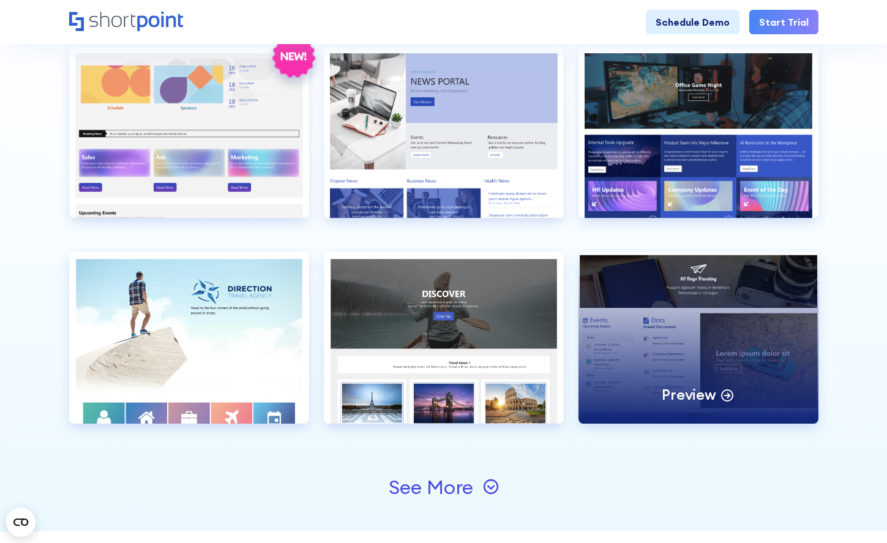
click at [719, 313] on div "Preview" at bounding box center [699, 337] width 240 height 171
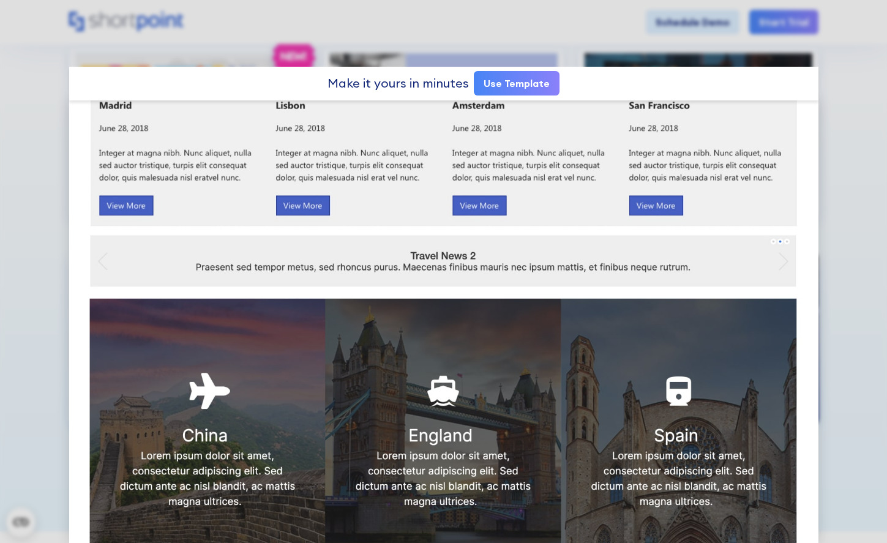
scroll to position [965, 0]
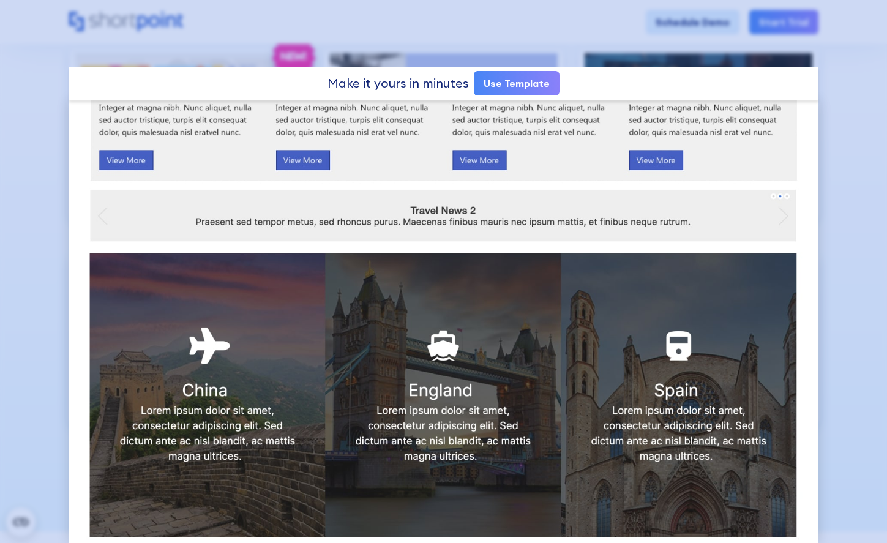
click at [52, 161] on div at bounding box center [443, 271] width 887 height 543
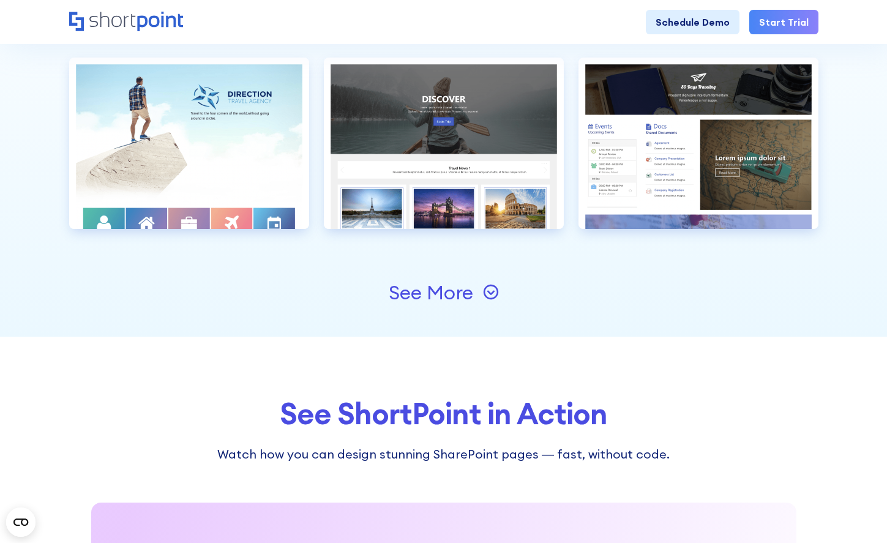
scroll to position [2643, 0]
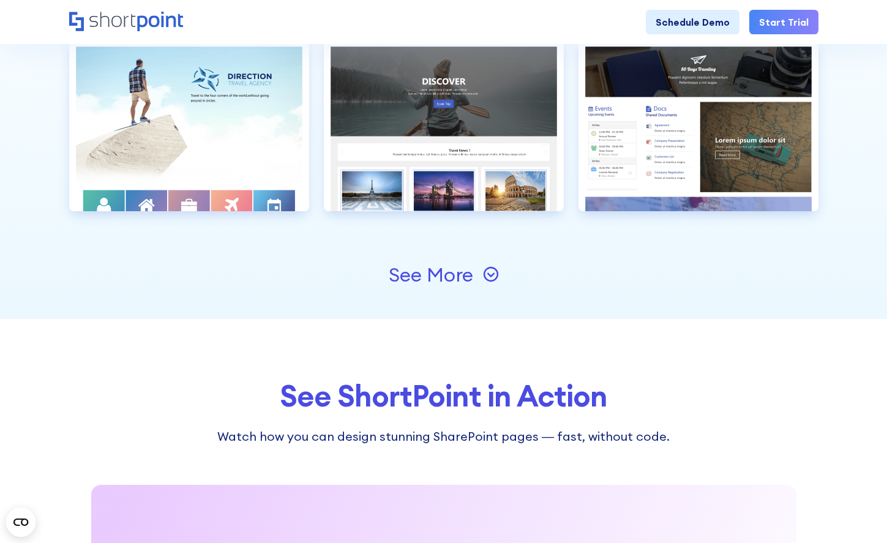
click at [419, 274] on div "See More" at bounding box center [431, 275] width 85 height 20
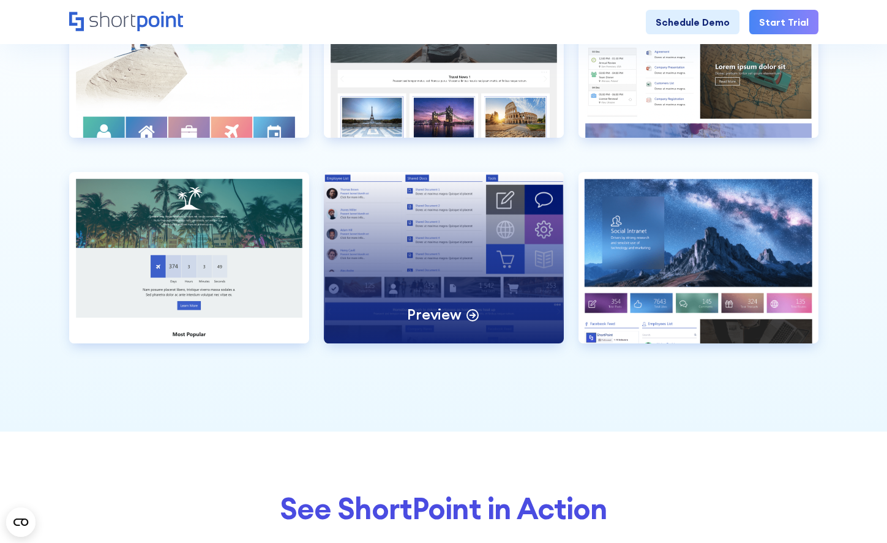
scroll to position [2792, 0]
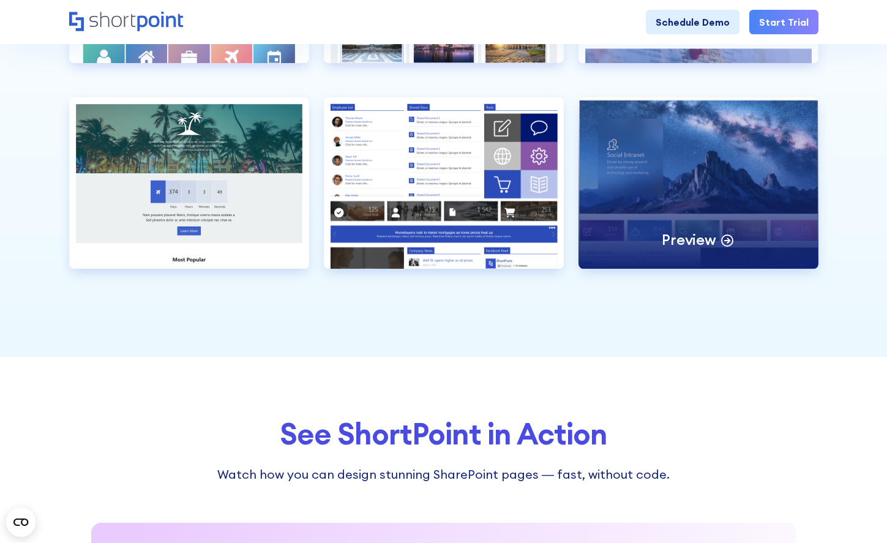
click at [647, 201] on div "Preview" at bounding box center [699, 182] width 240 height 171
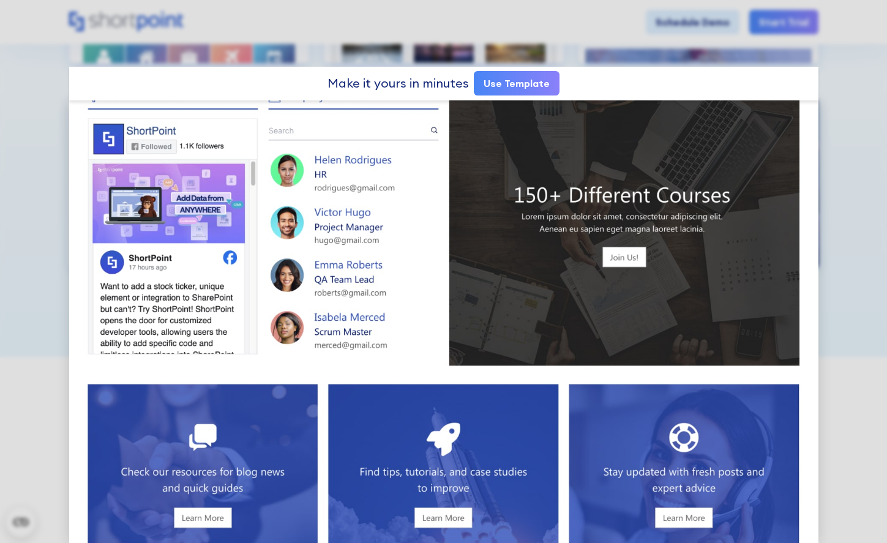
scroll to position [511, 0]
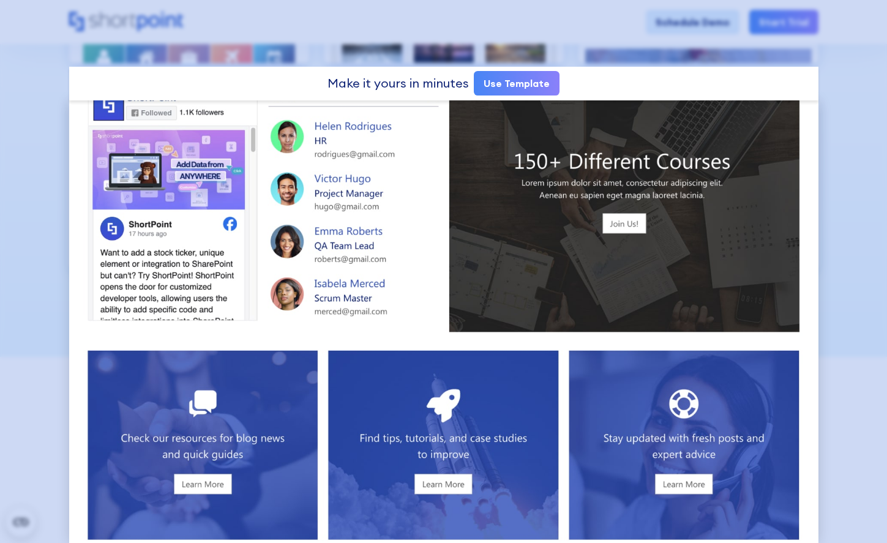
click at [48, 270] on div at bounding box center [443, 271] width 887 height 543
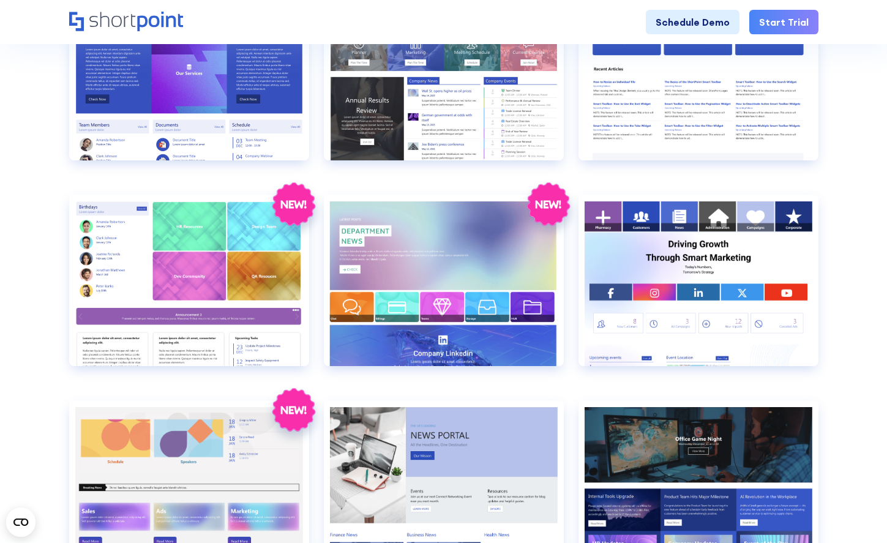
scroll to position [2068, 0]
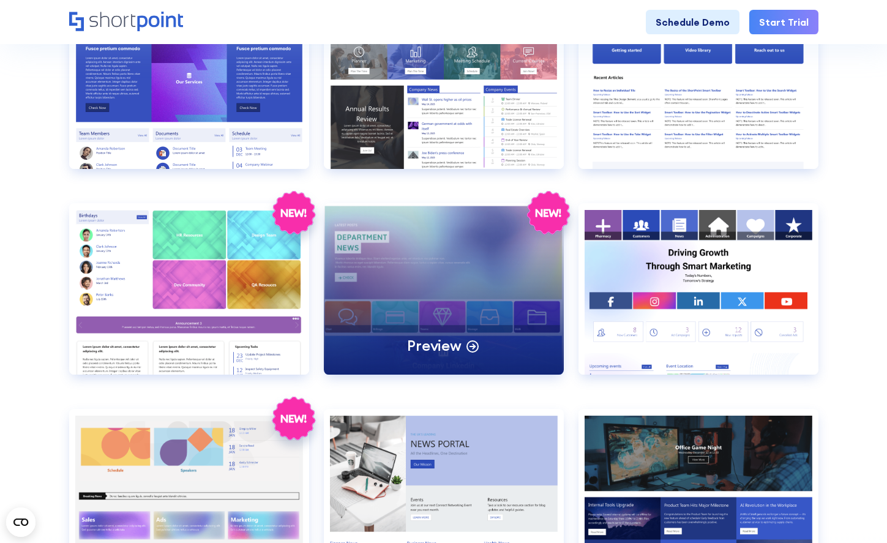
click at [377, 276] on div "Preview" at bounding box center [444, 288] width 240 height 171
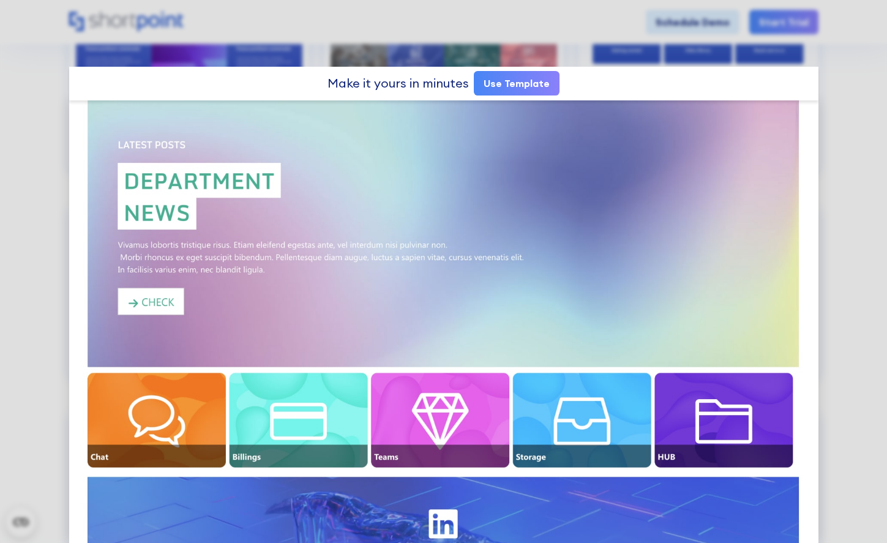
scroll to position [0, 0]
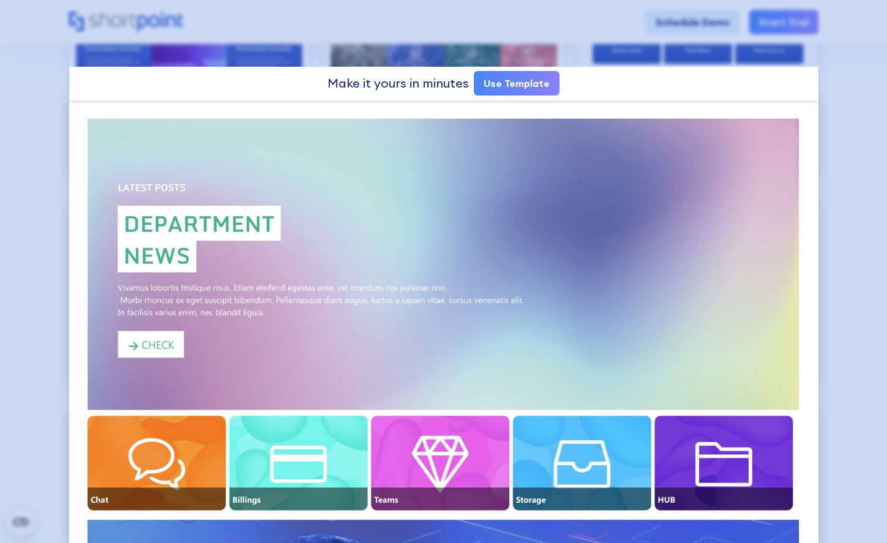
click at [32, 252] on div at bounding box center [443, 271] width 887 height 543
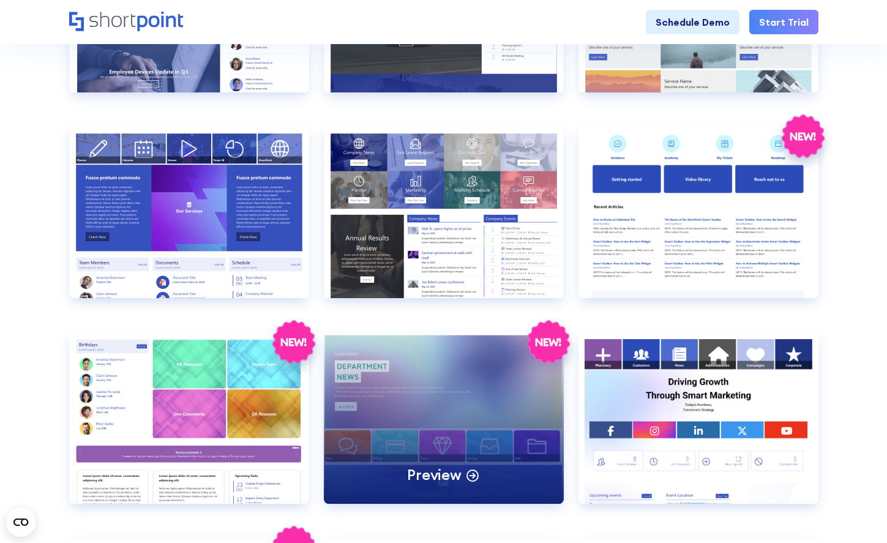
scroll to position [1875, 0]
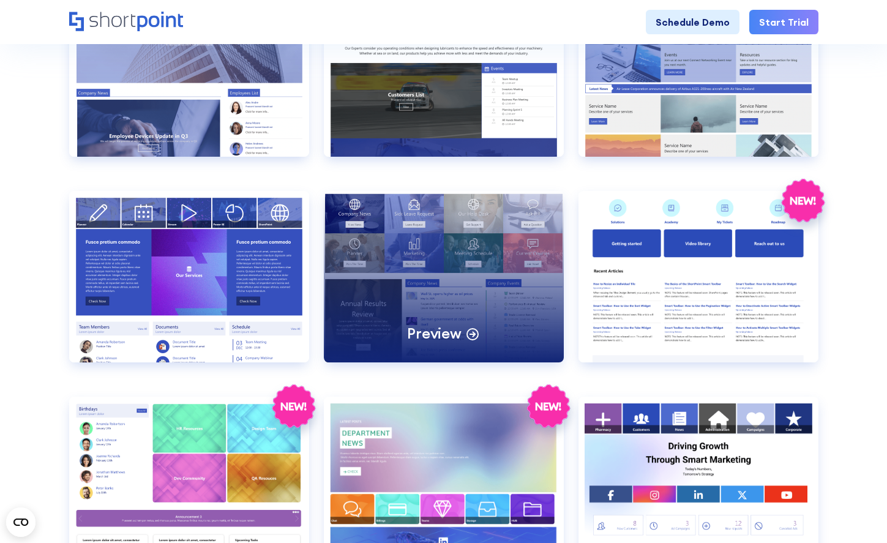
click at [360, 257] on div "Preview" at bounding box center [444, 276] width 240 height 171
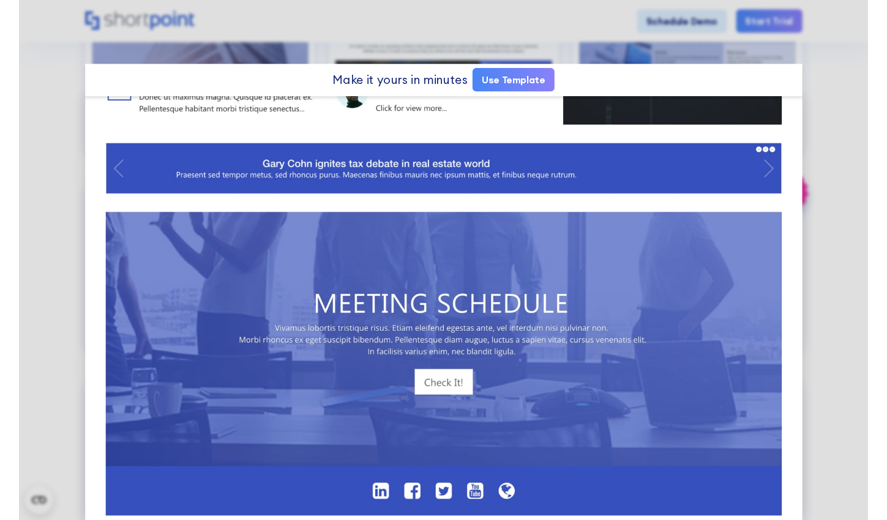
scroll to position [804, 0]
